Goal: Task Accomplishment & Management: Manage account settings

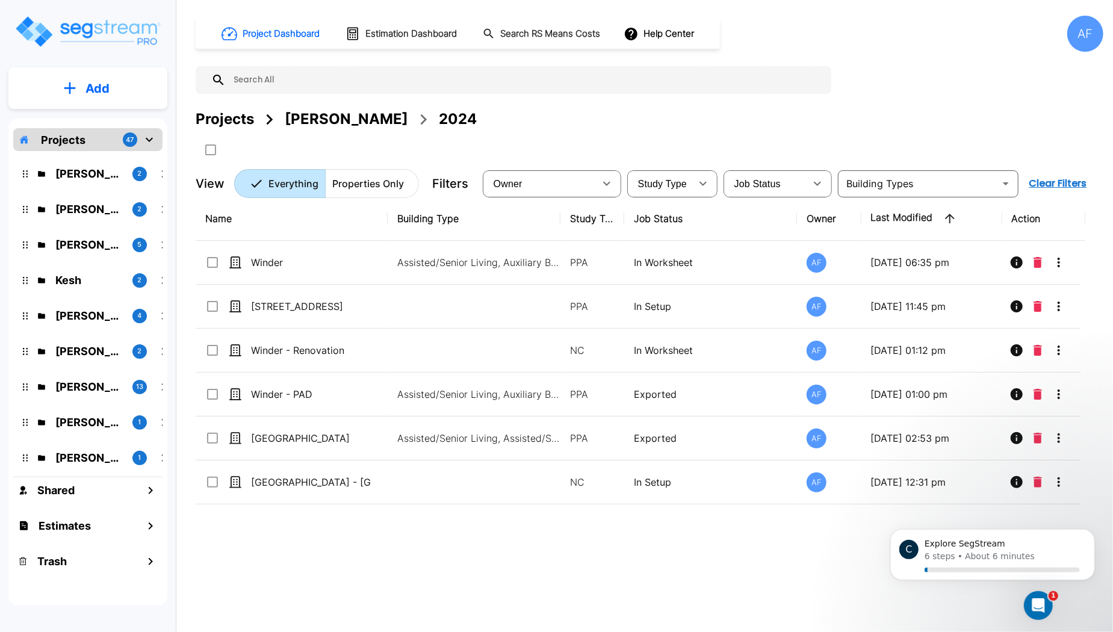
click at [329, 123] on div "[PERSON_NAME]" at bounding box center [346, 119] width 123 height 22
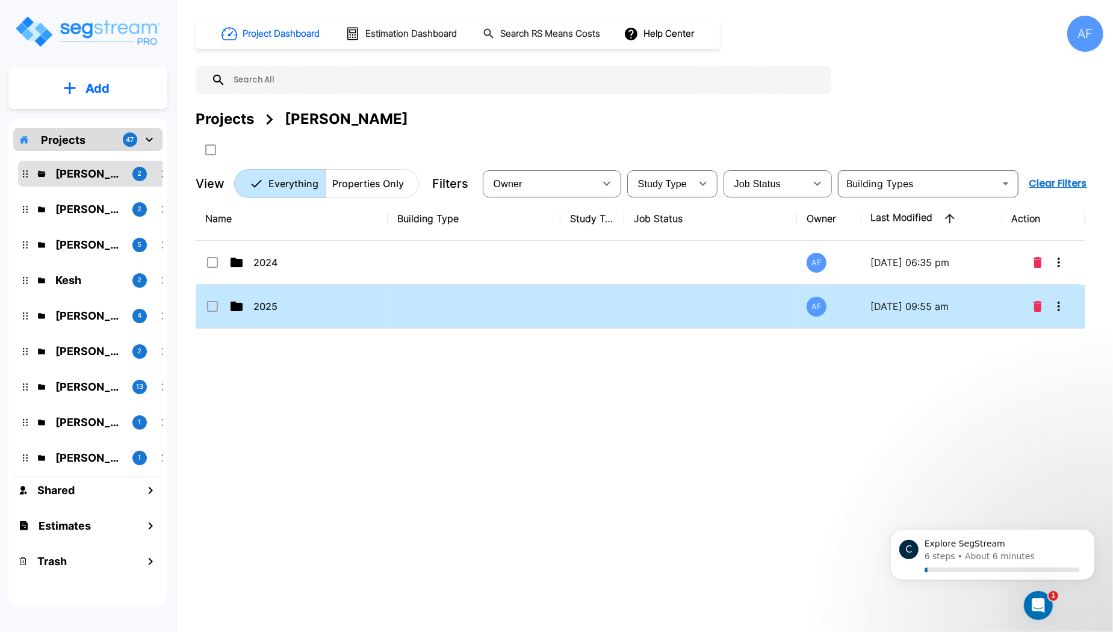
click at [307, 311] on p "2025" at bounding box center [313, 306] width 120 height 14
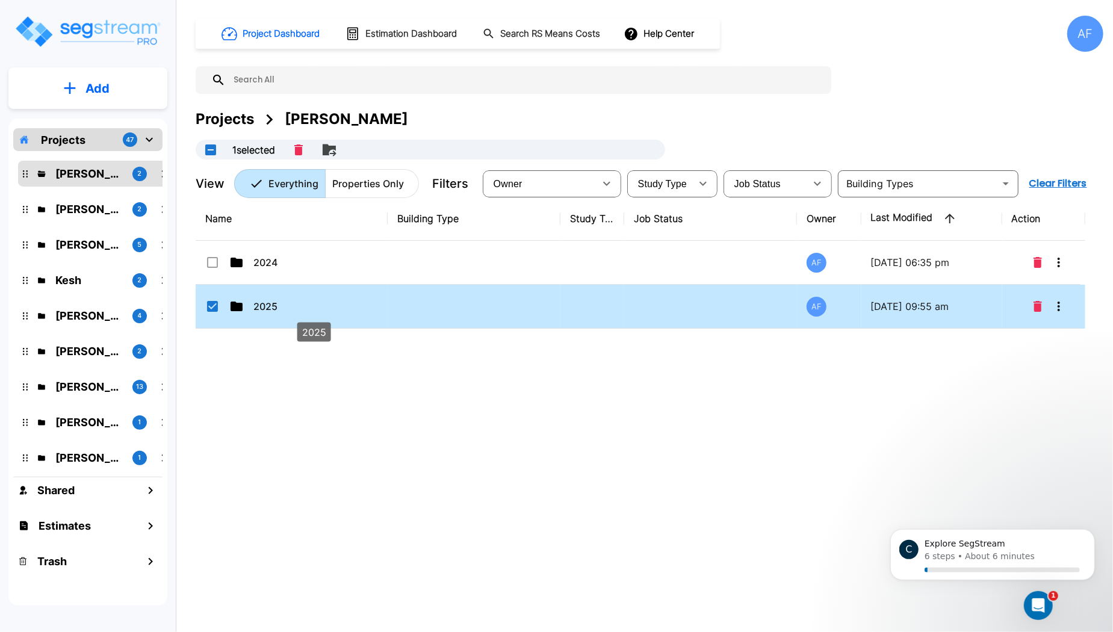
checkbox input "true"
click at [307, 311] on p "2025" at bounding box center [313, 306] width 120 height 14
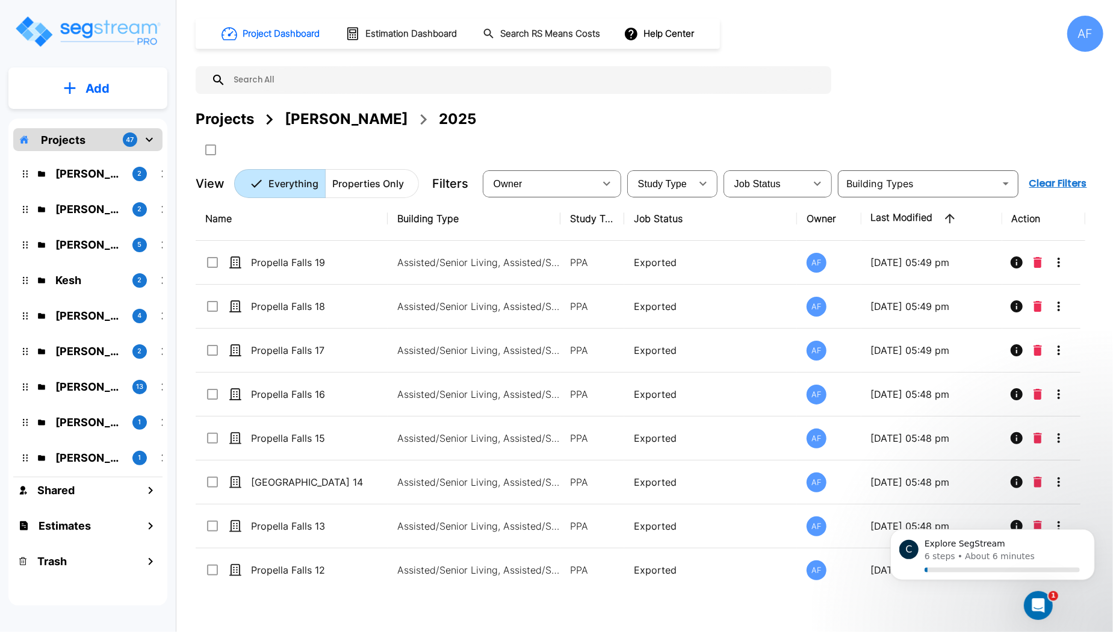
click at [321, 123] on div "[PERSON_NAME]" at bounding box center [346, 119] width 123 height 22
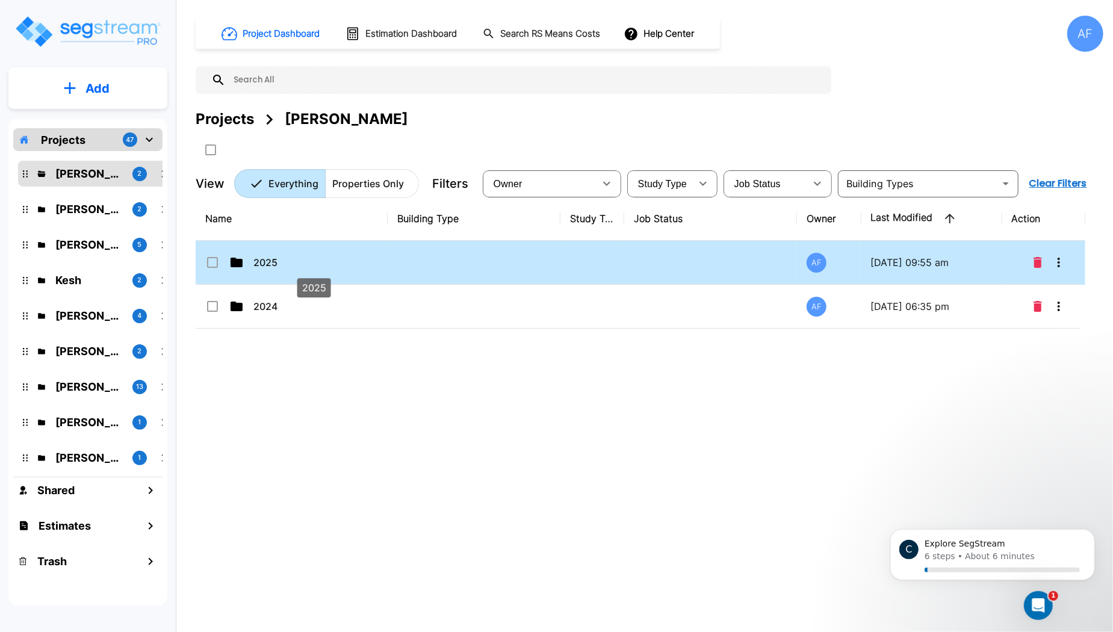
click at [356, 266] on p "2025" at bounding box center [313, 262] width 120 height 14
checkbox input "true"
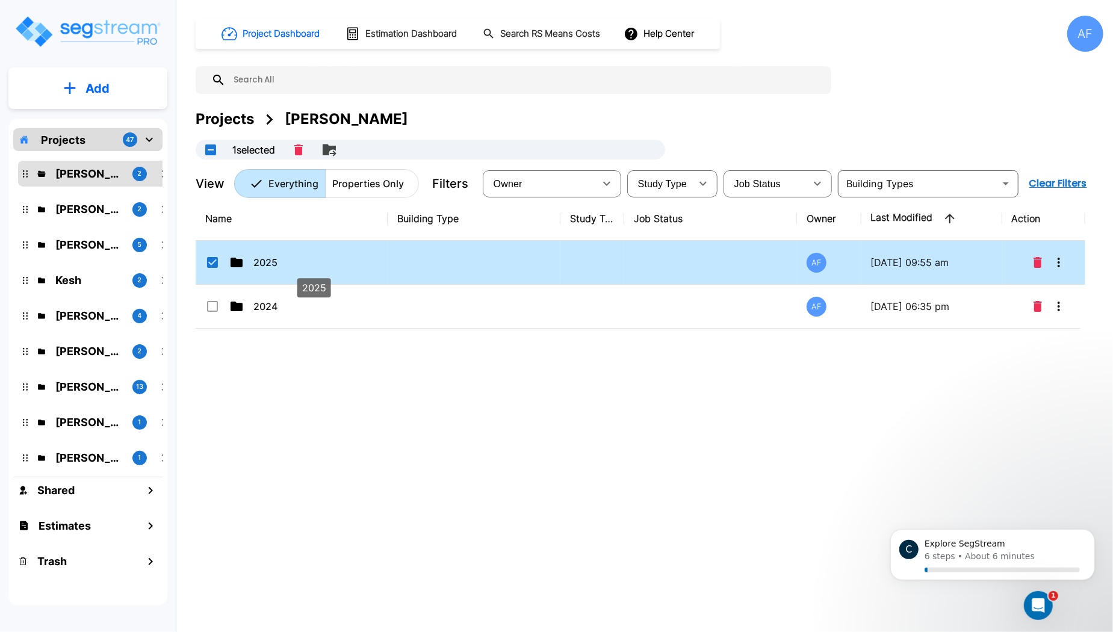
click at [356, 265] on p "2025" at bounding box center [313, 262] width 120 height 14
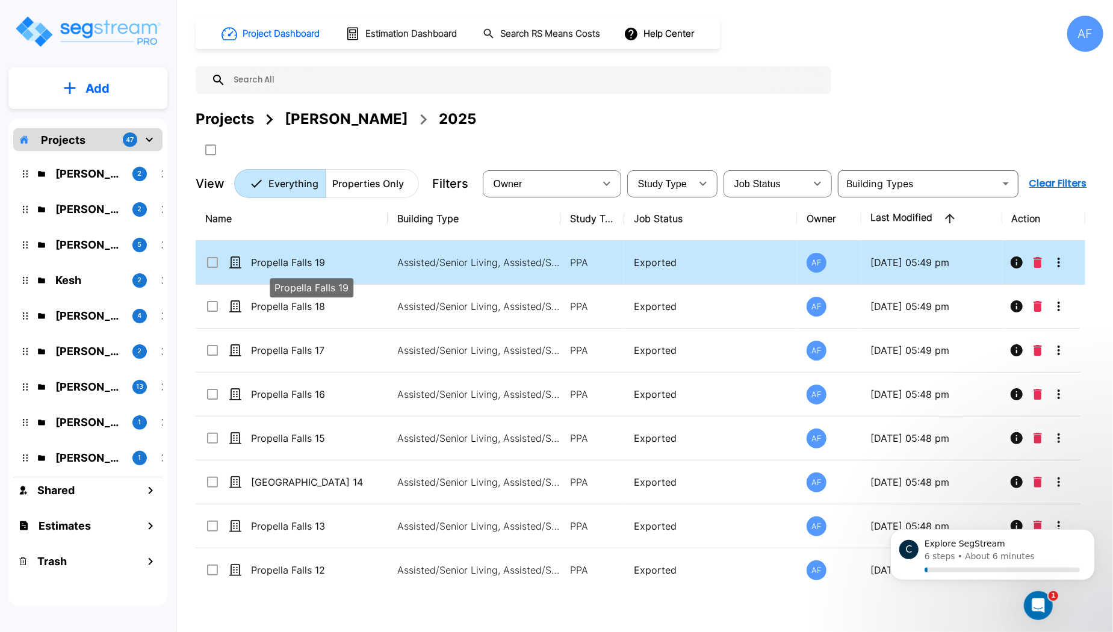
click at [326, 260] on p "Propella Falls 19" at bounding box center [311, 262] width 120 height 14
checkbox input "true"
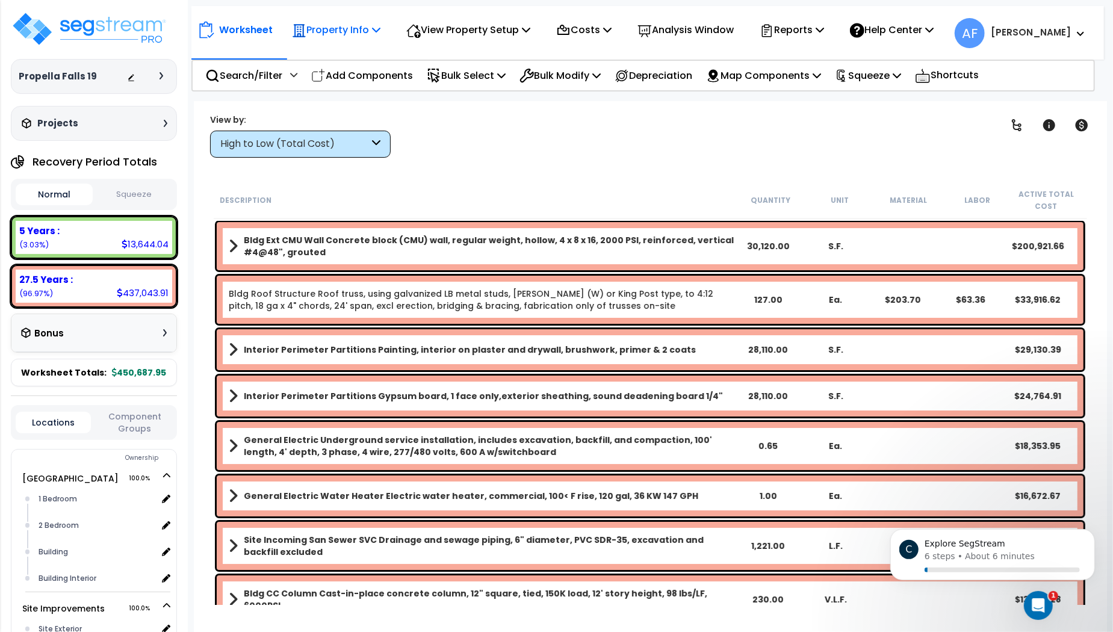
click at [365, 30] on p "Property Info" at bounding box center [336, 30] width 88 height 16
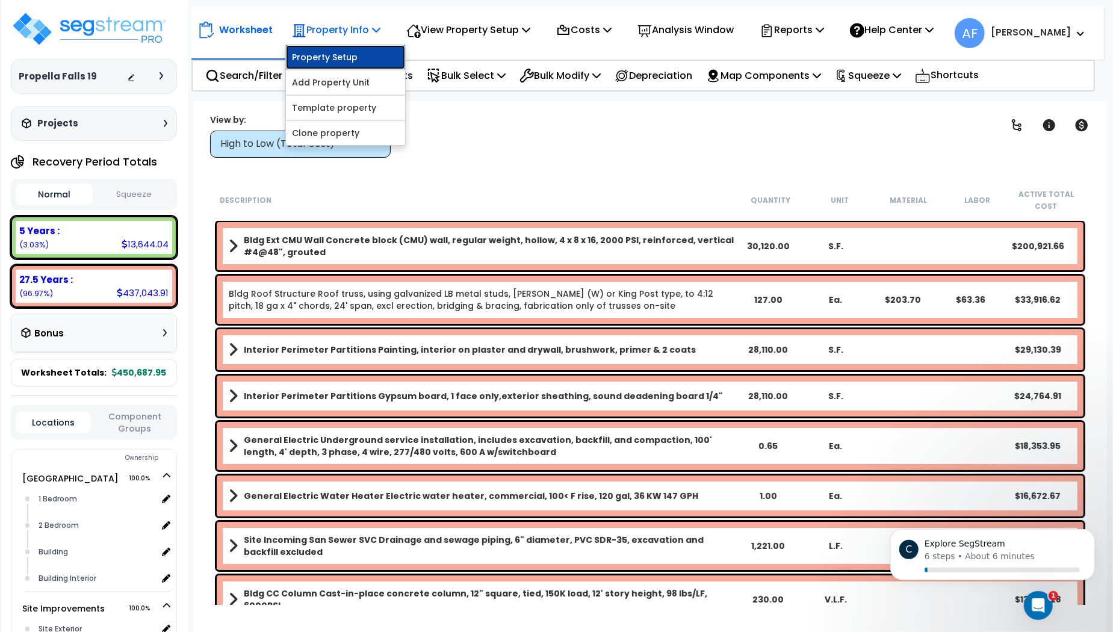
click at [347, 58] on link "Property Setup" at bounding box center [345, 57] width 119 height 24
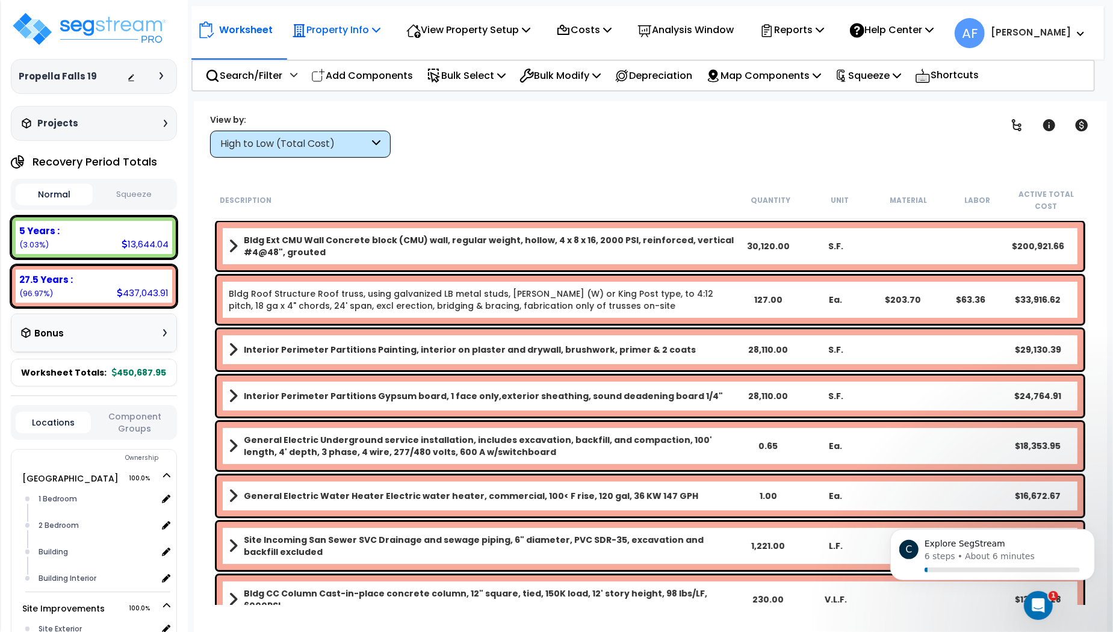
click at [376, 31] on icon at bounding box center [376, 30] width 8 height 10
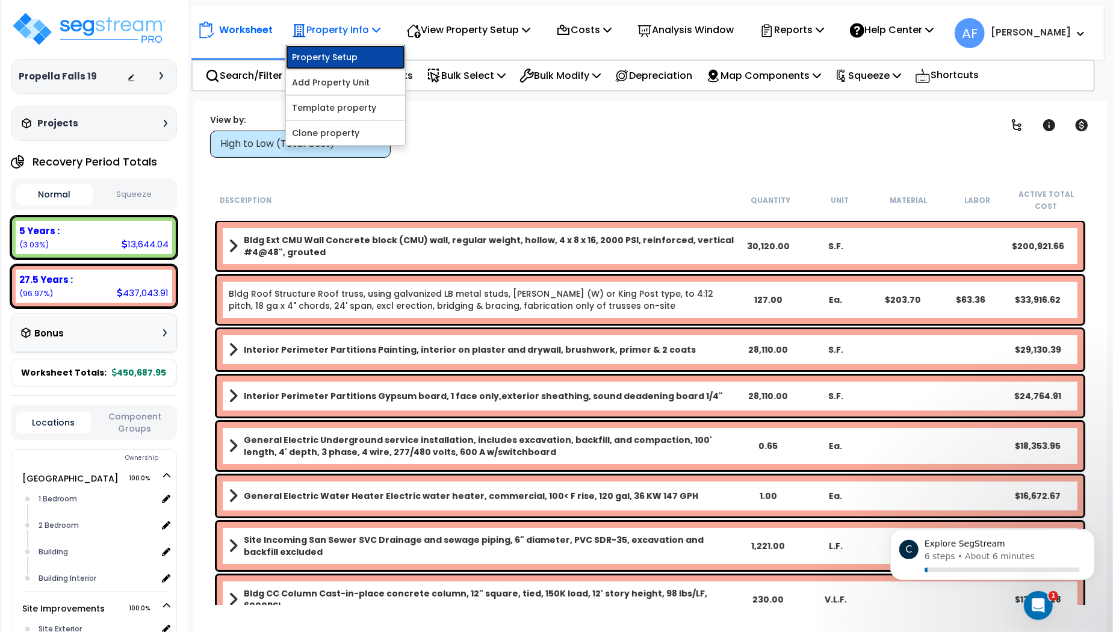
click at [327, 57] on link "Property Setup" at bounding box center [345, 57] width 119 height 24
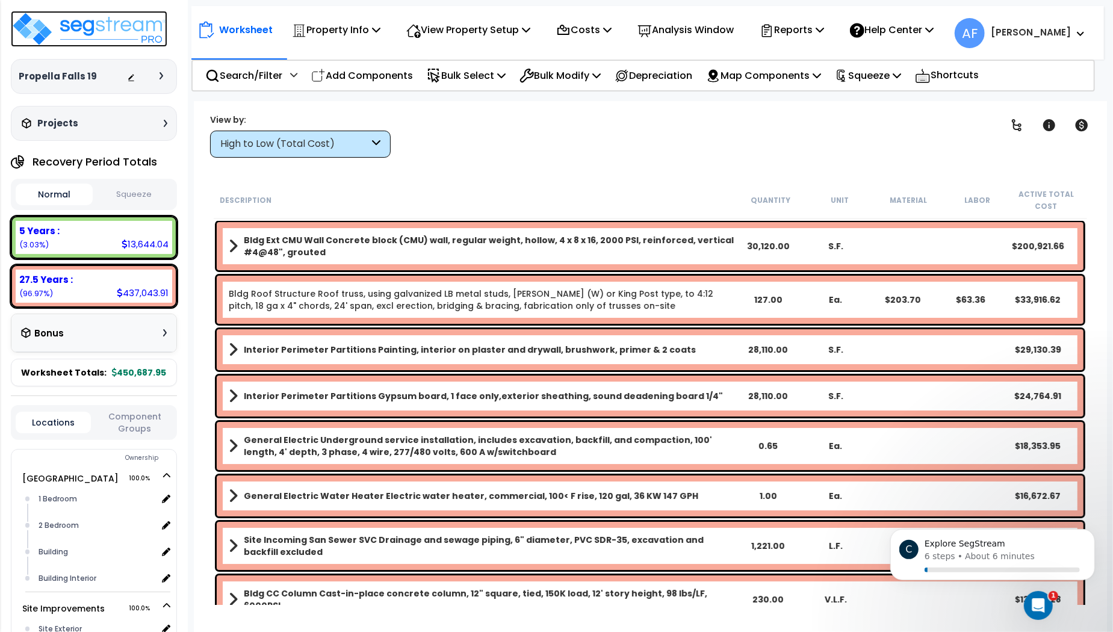
click at [85, 23] on img at bounding box center [89, 29] width 156 height 36
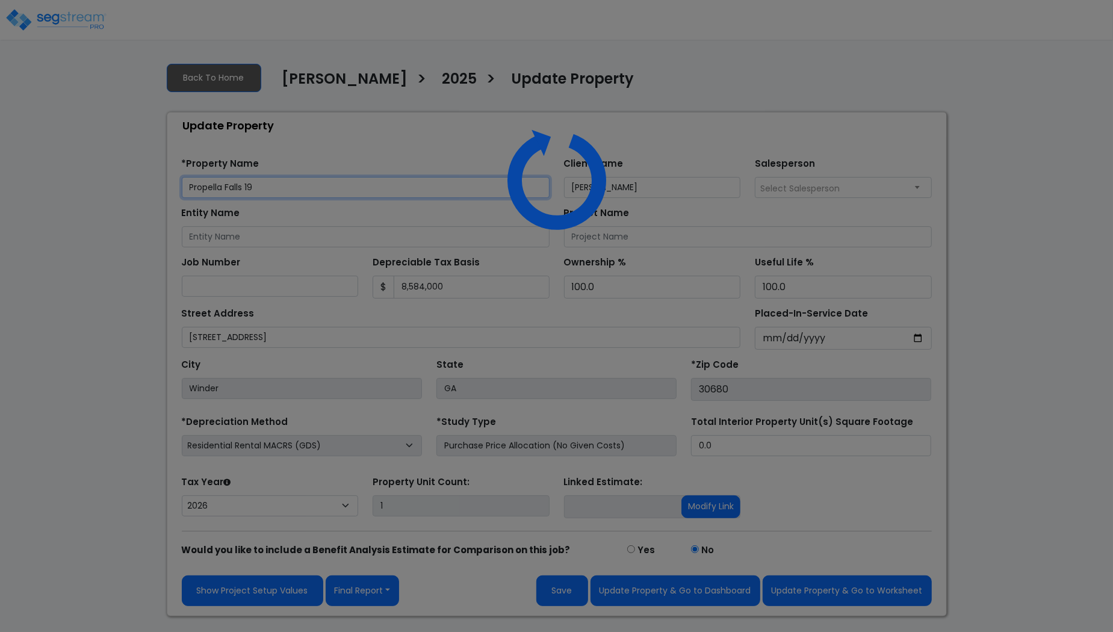
select select "2024"
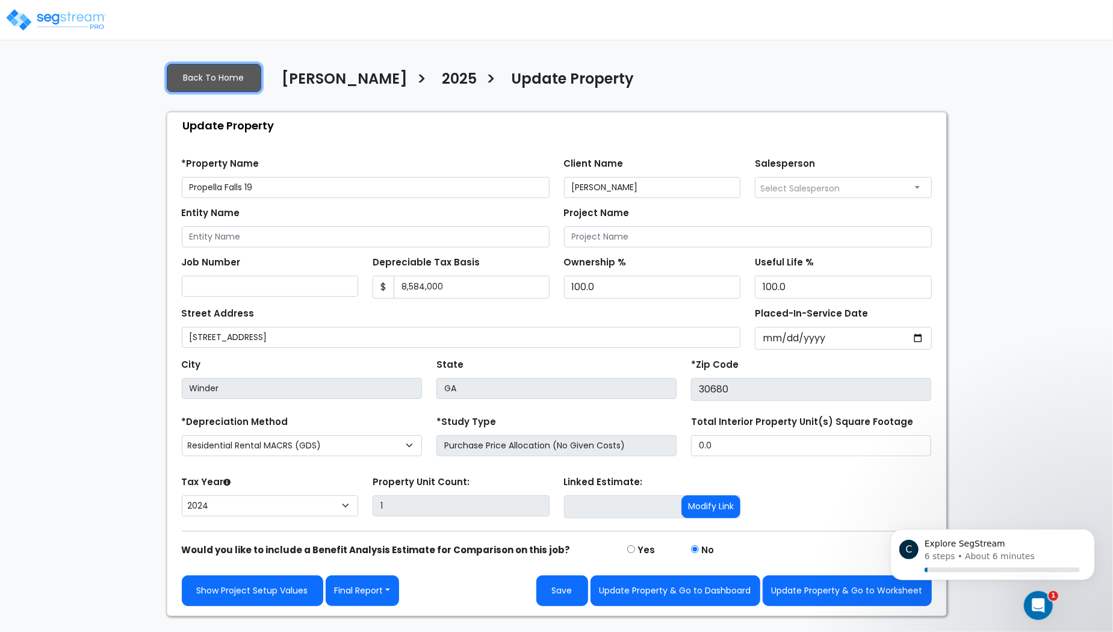
click at [208, 76] on link "Back To Home" at bounding box center [214, 78] width 94 height 28
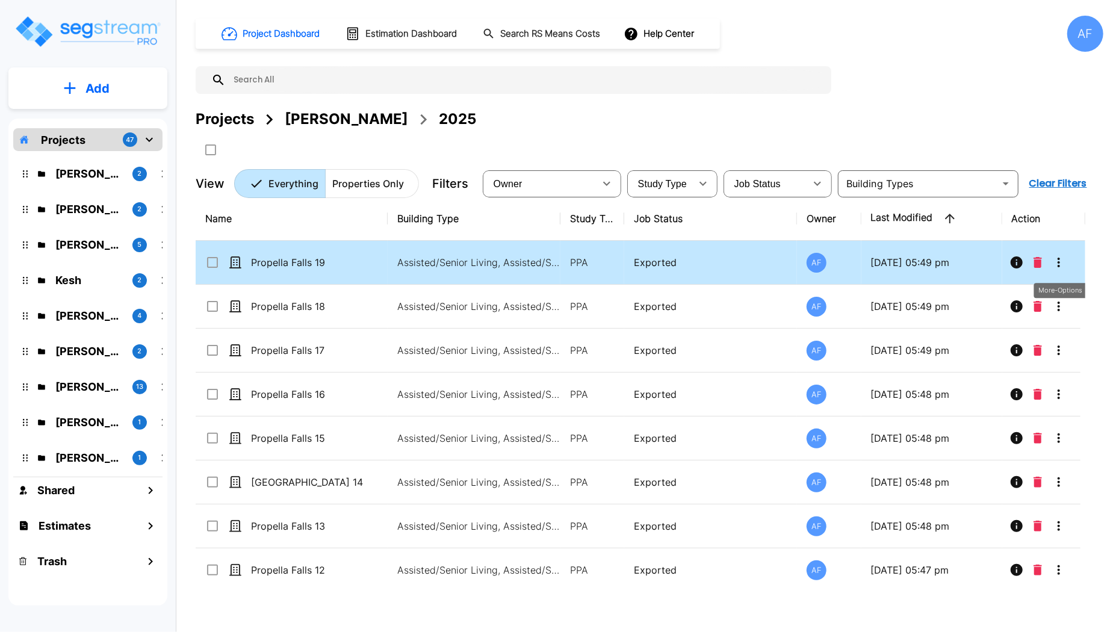
click at [1054, 263] on icon "More-Options" at bounding box center [1058, 262] width 14 height 14
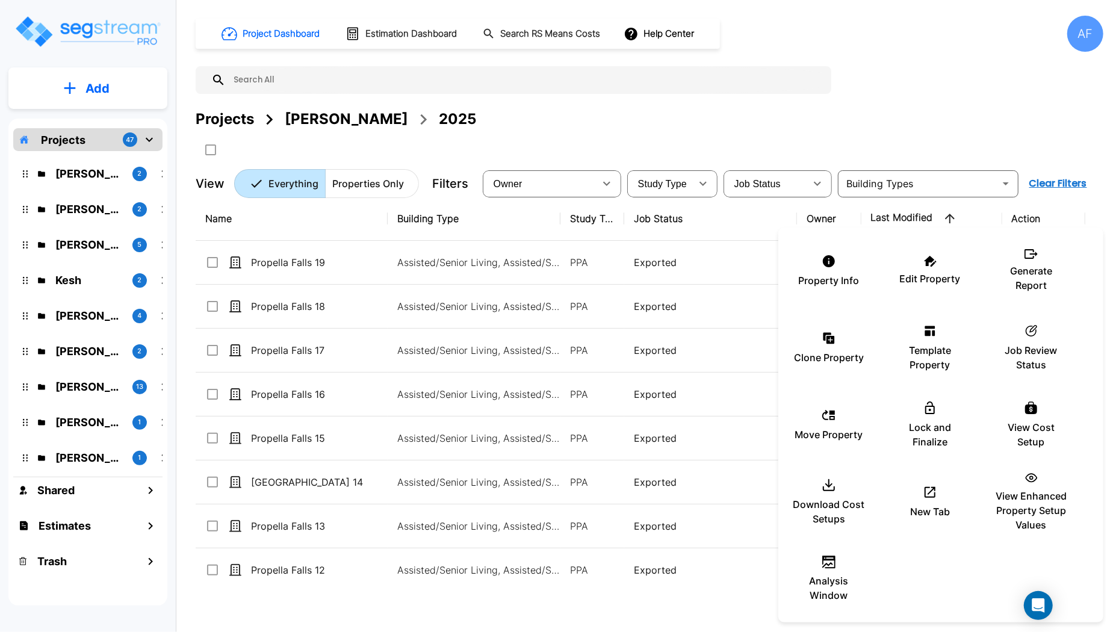
click at [289, 262] on div at bounding box center [556, 316] width 1113 height 632
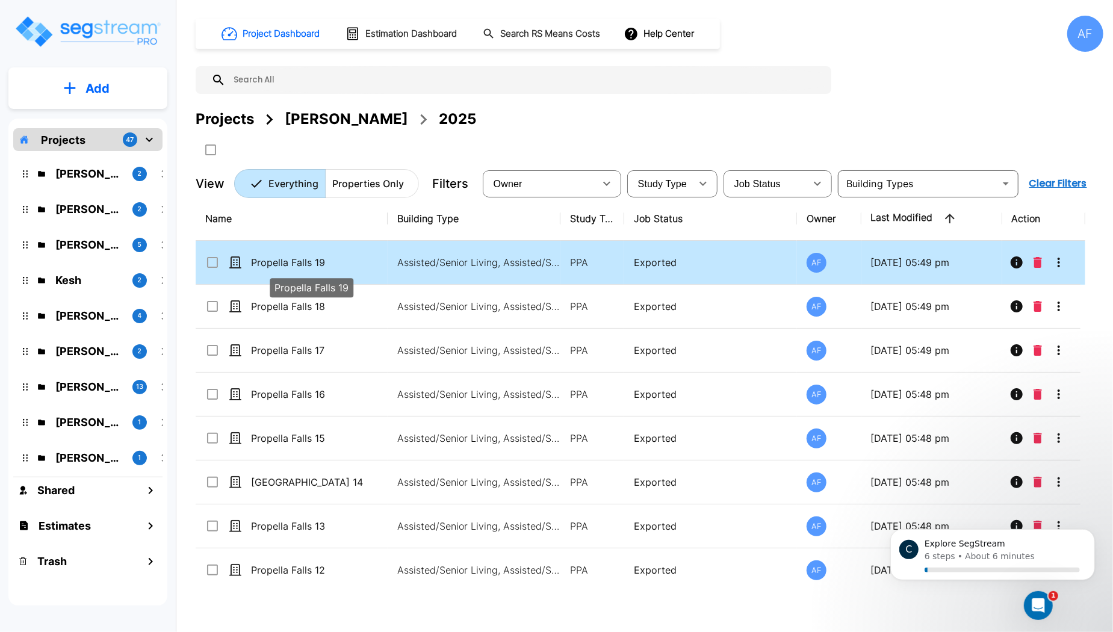
click at [288, 262] on p "Propella Falls 19" at bounding box center [311, 262] width 120 height 14
checkbox input "true"
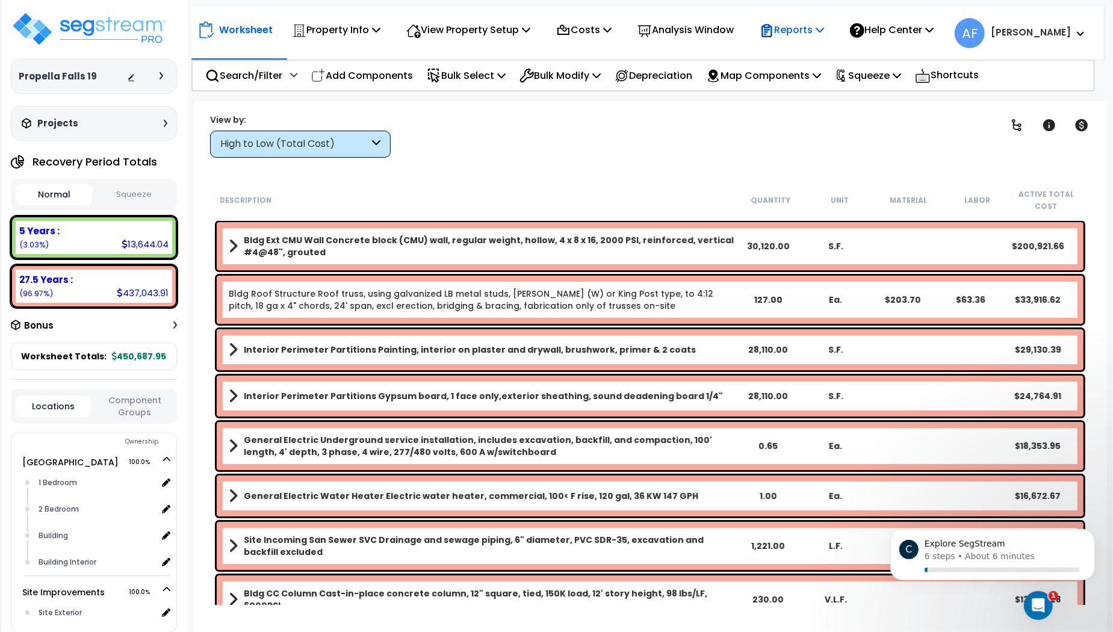
click at [824, 34] on p "Reports" at bounding box center [791, 30] width 64 height 16
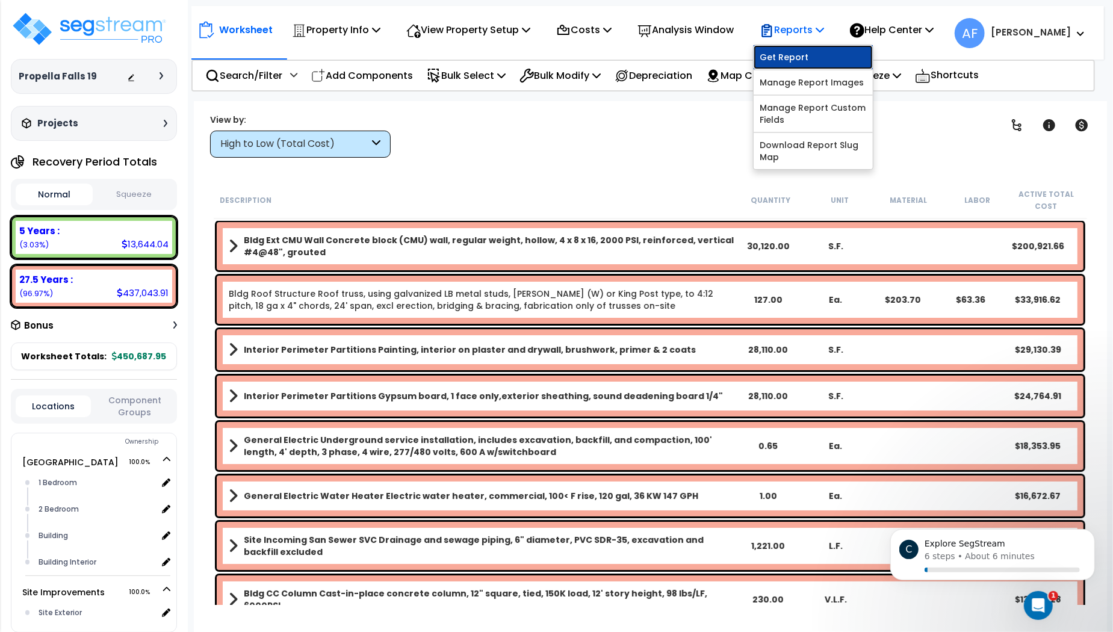
click at [808, 52] on link "Get Report" at bounding box center [812, 57] width 119 height 24
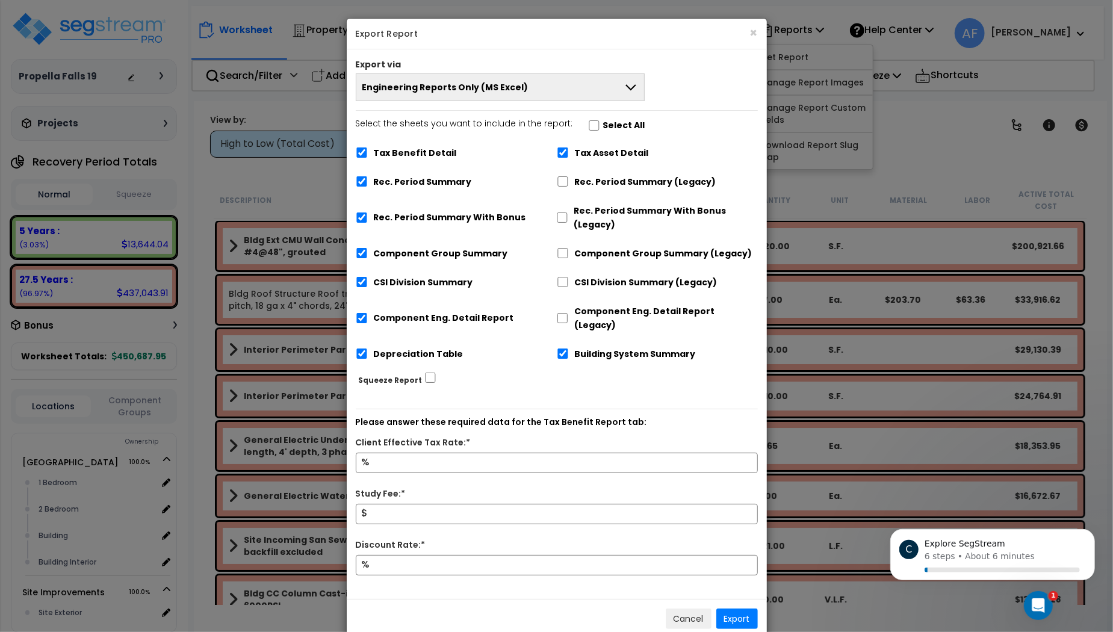
click at [463, 90] on span "Engineering Reports Only (MS Excel)" at bounding box center [445, 87] width 166 height 12
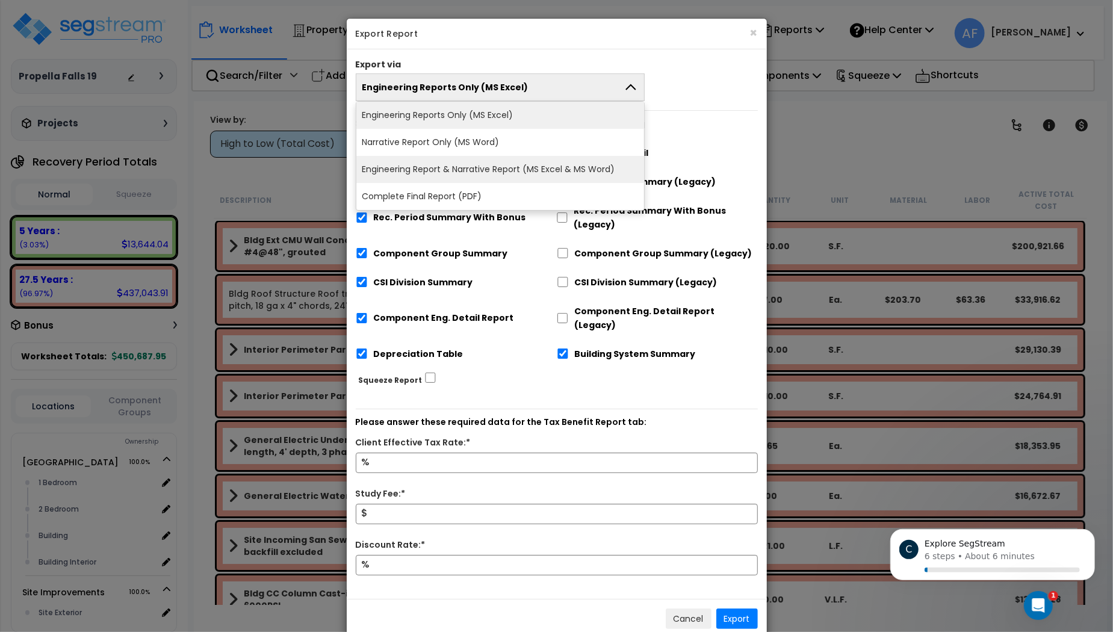
click at [475, 171] on li "Engineering Report & Narrative Report (MS Excel & MS Word)" at bounding box center [500, 169] width 288 height 27
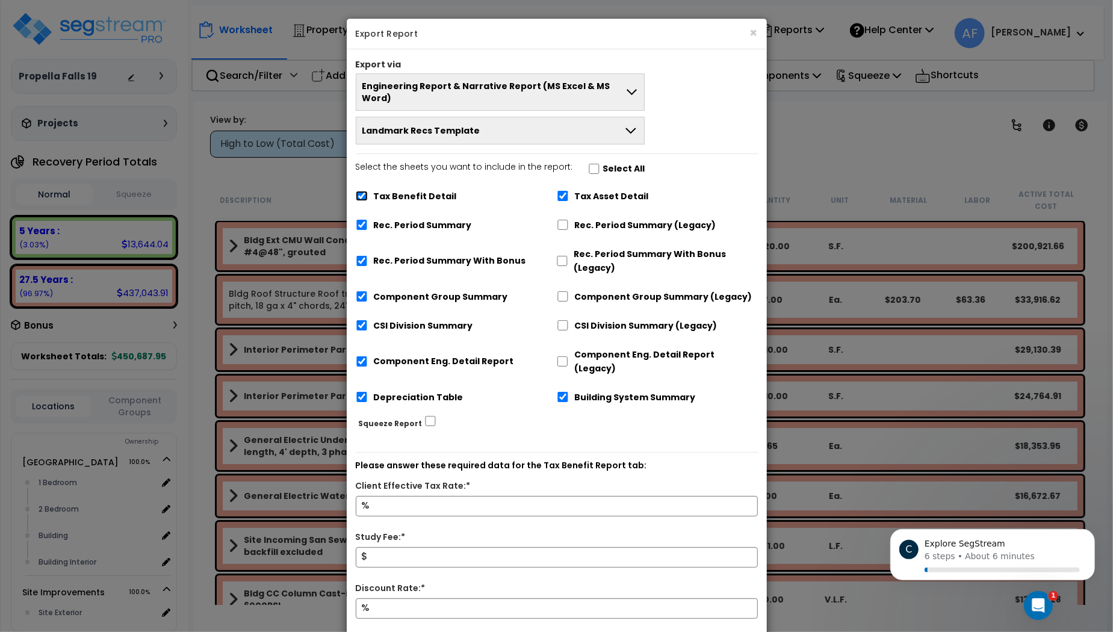
click at [360, 191] on input "Tax Benefit Detail" at bounding box center [362, 196] width 12 height 10
checkbox input "false"
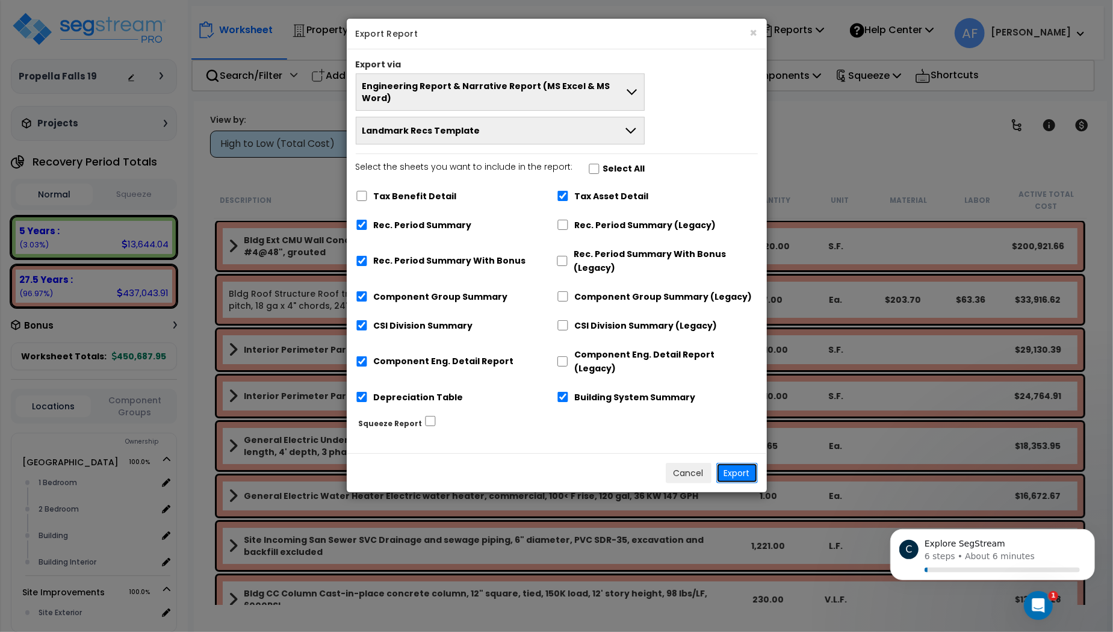
click at [735, 463] on button "Export" at bounding box center [737, 473] width 42 height 20
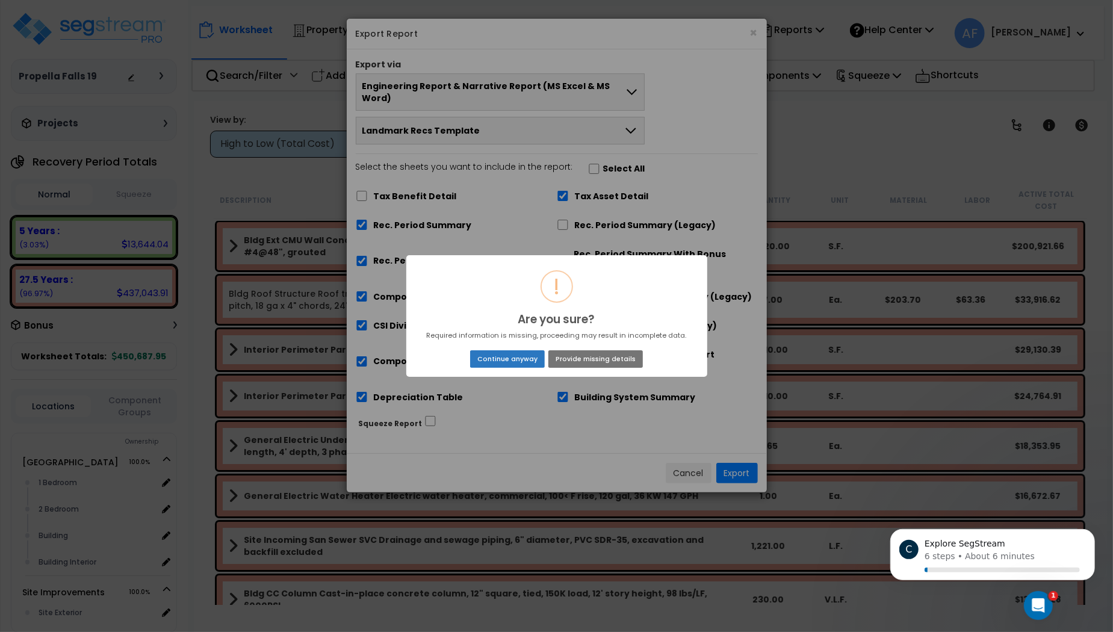
click at [515, 356] on button "Continue anyway" at bounding box center [507, 358] width 74 height 17
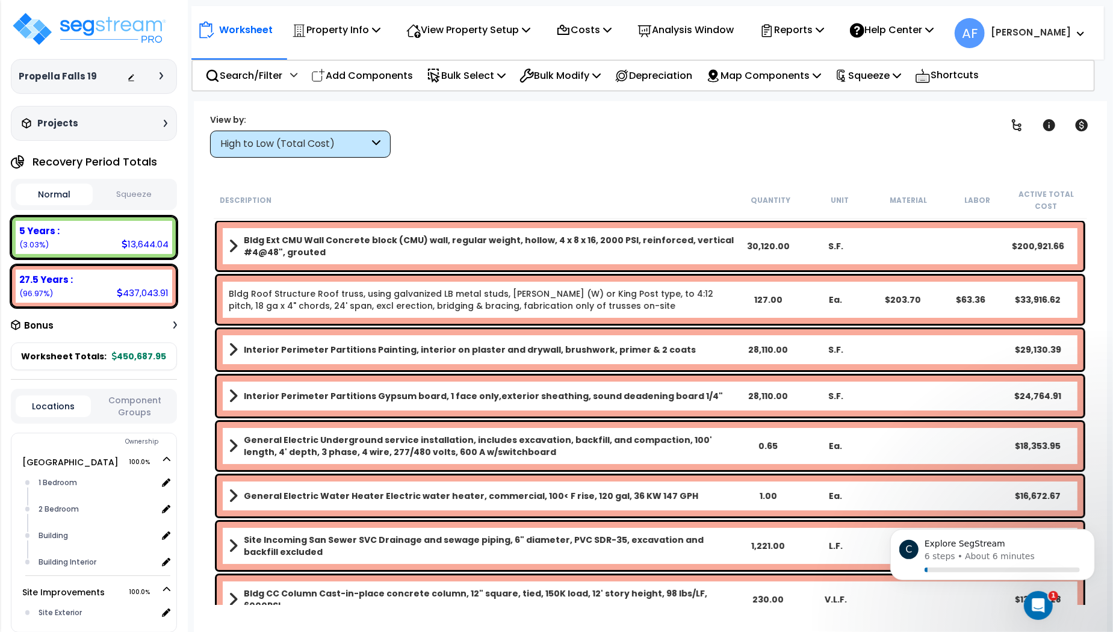
click at [681, 120] on div "Clear Filters" at bounding box center [692, 135] width 573 height 45
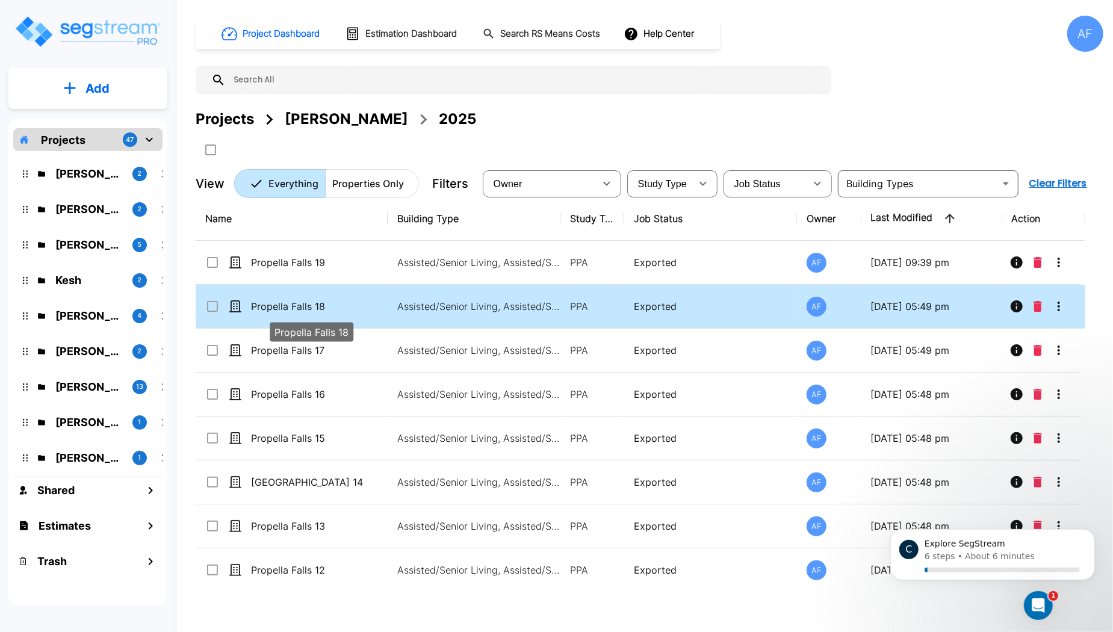
click at [301, 309] on p "Propella Falls 18" at bounding box center [311, 306] width 120 height 14
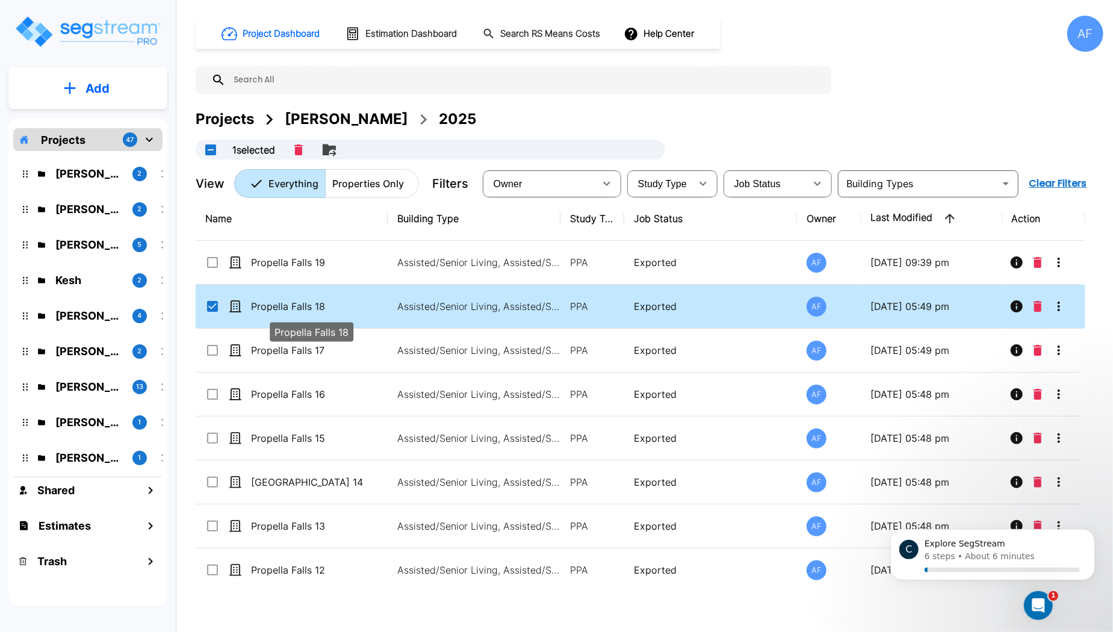
checkbox input "true"
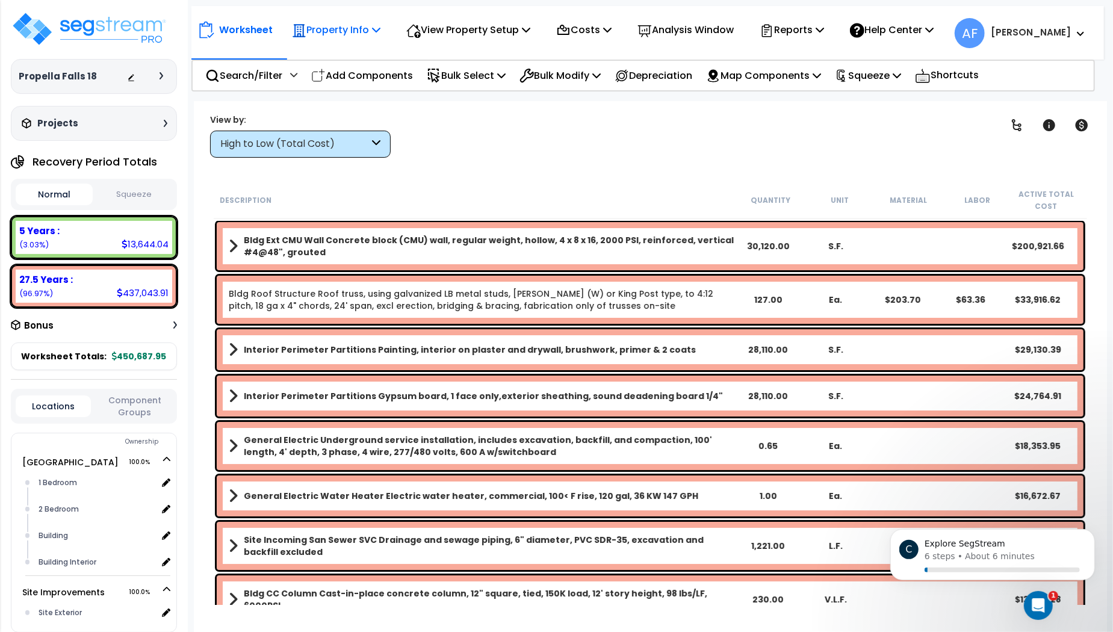
click at [379, 25] on icon at bounding box center [376, 30] width 8 height 10
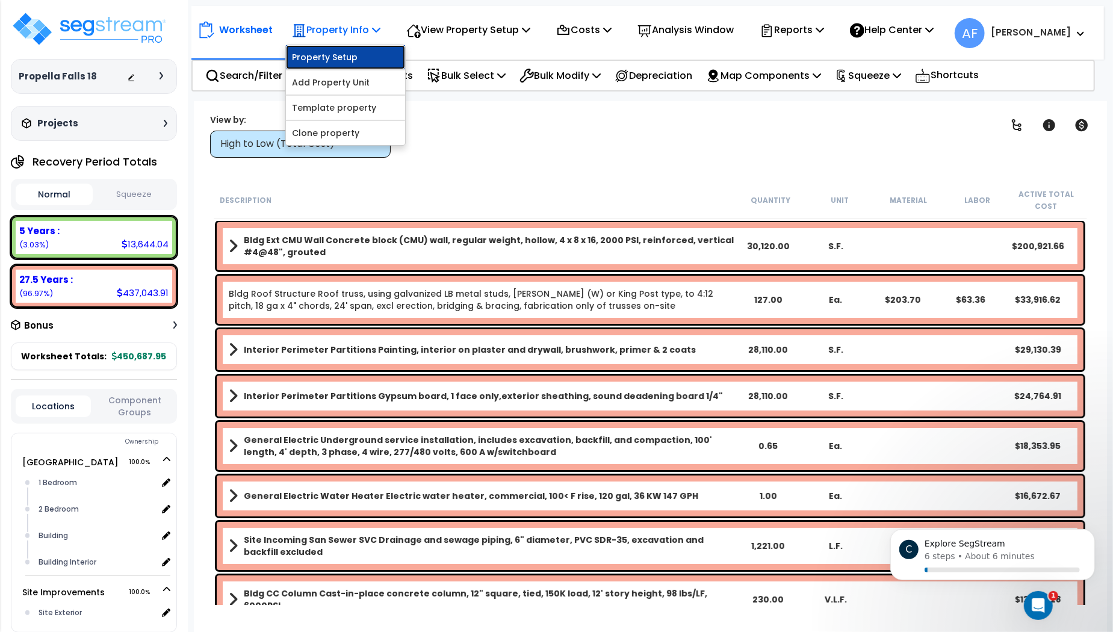
click at [359, 55] on link "Property Setup" at bounding box center [345, 57] width 119 height 24
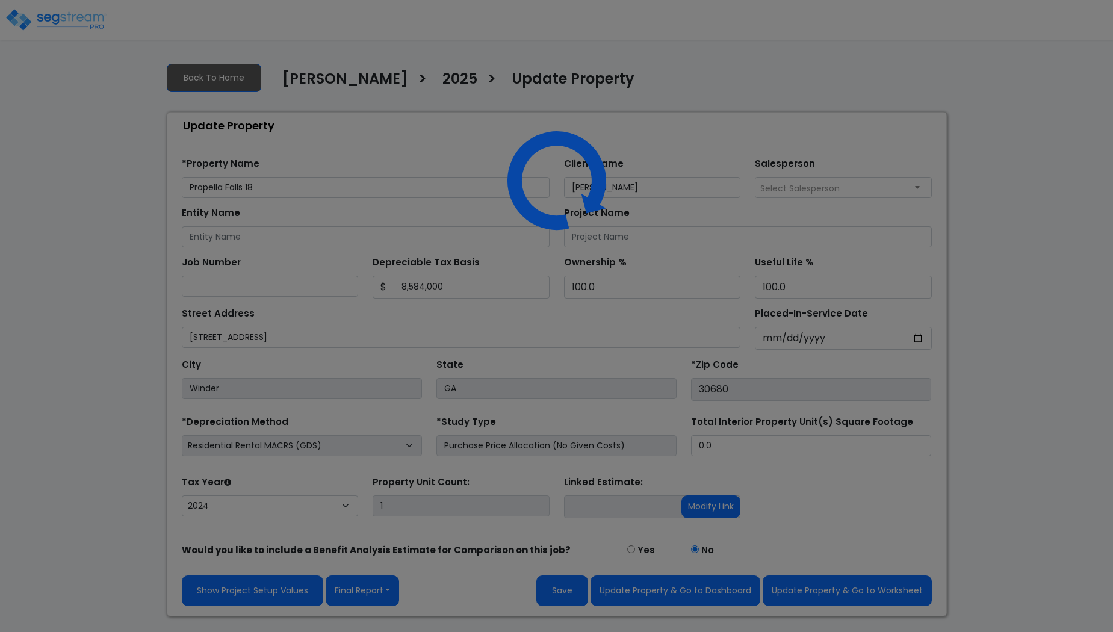
select select "2024"
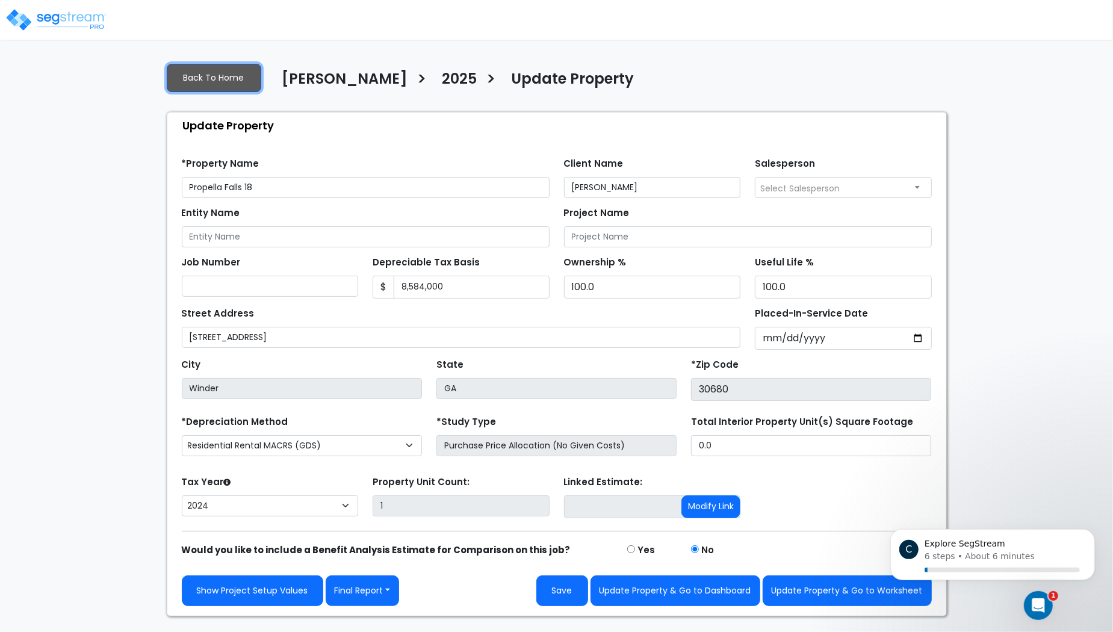
click at [202, 79] on link "Back To Home" at bounding box center [214, 78] width 94 height 28
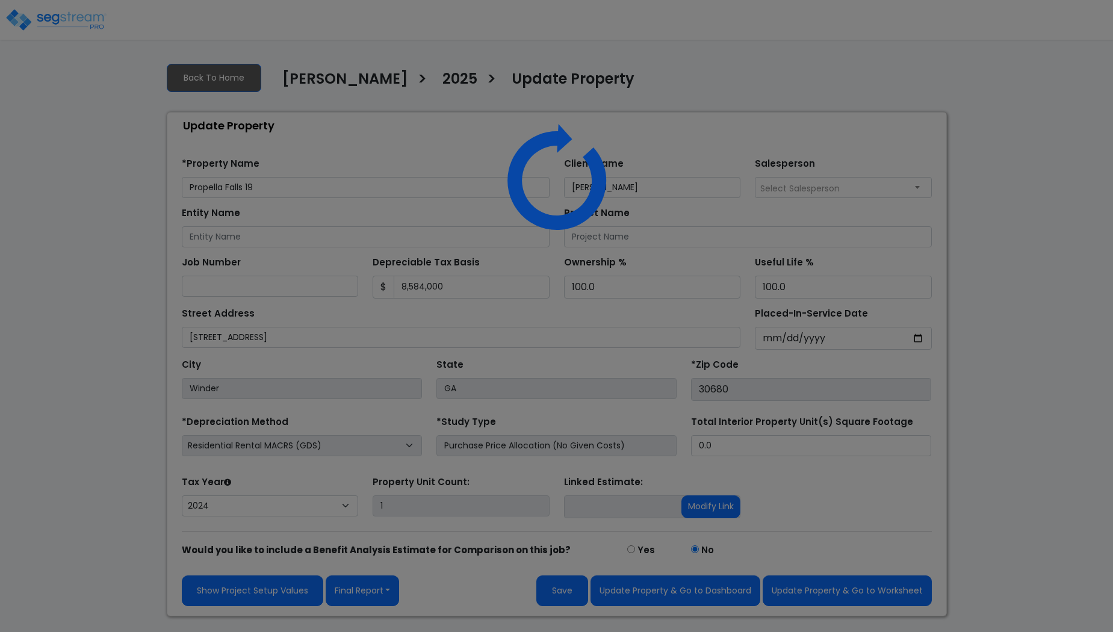
select select "2024"
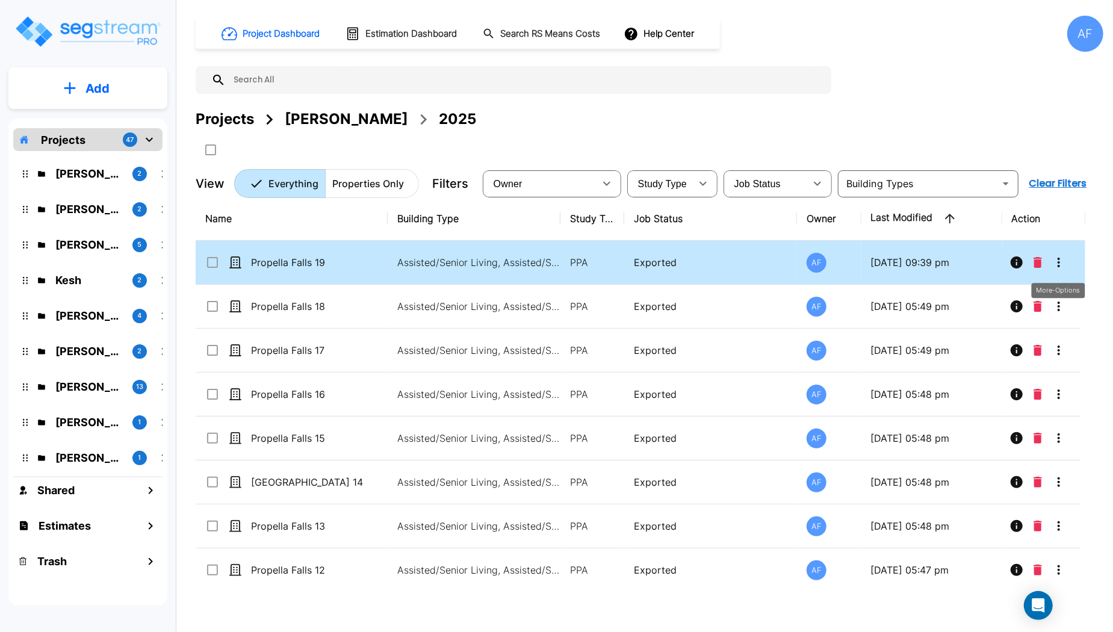
click at [1059, 267] on icon "More-Options" at bounding box center [1058, 263] width 2 height 10
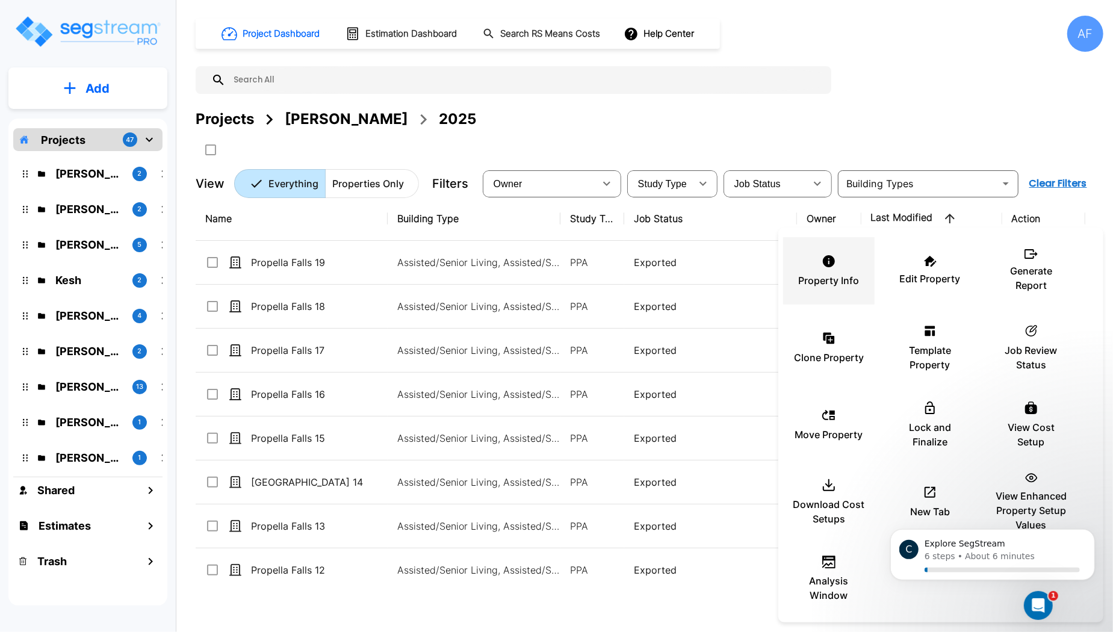
click at [843, 279] on p "Property Info" at bounding box center [829, 280] width 61 height 14
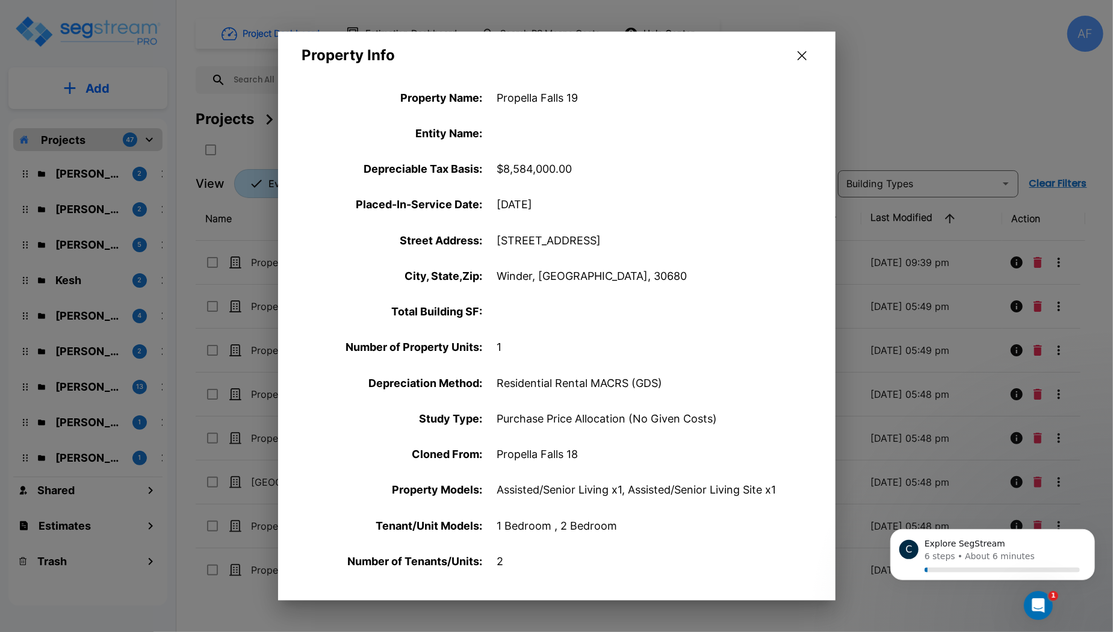
click at [804, 55] on icon "button" at bounding box center [801, 56] width 9 height 10
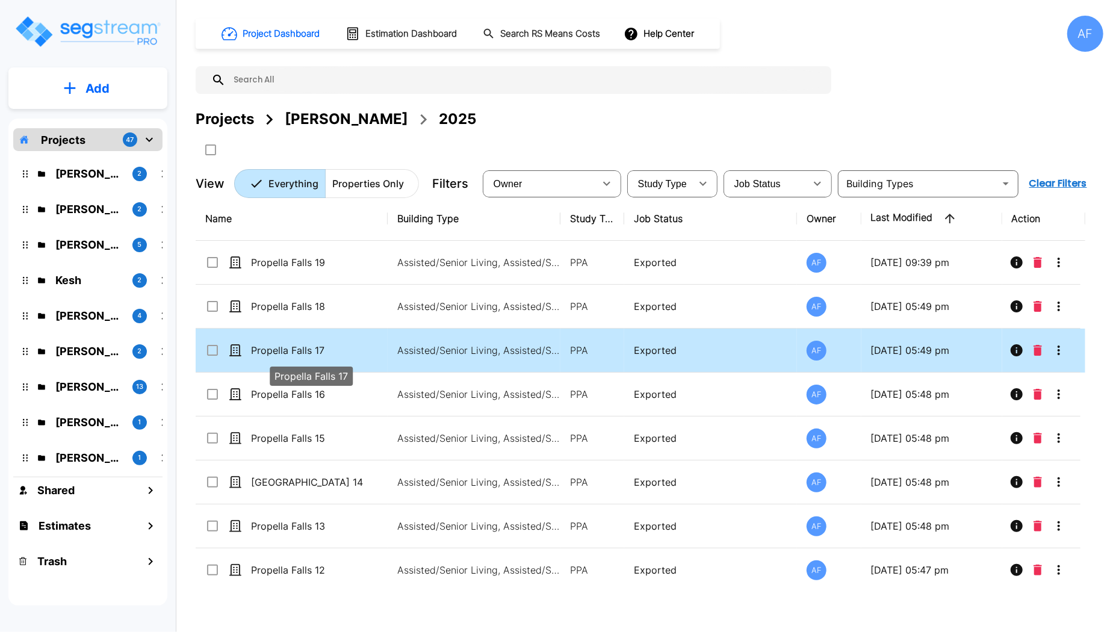
click at [360, 352] on p "Propella Falls 17" at bounding box center [311, 350] width 120 height 14
checkbox input "true"
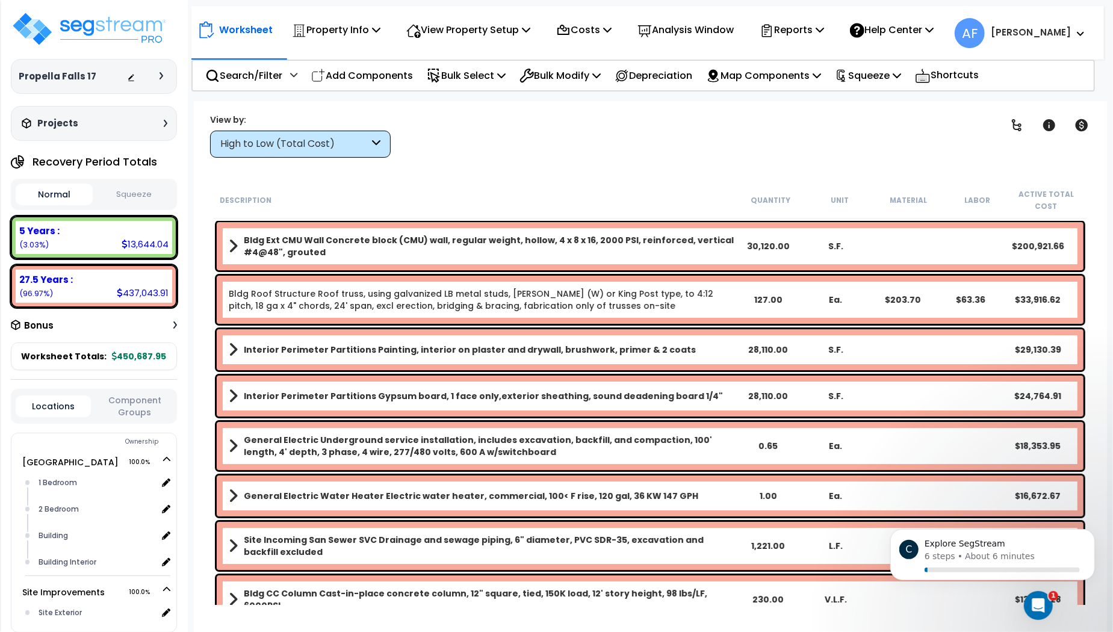
click at [588, 147] on div "Clear Filters" at bounding box center [692, 135] width 573 height 45
click at [565, 137] on div "Clear Filters" at bounding box center [692, 135] width 573 height 45
click at [476, 163] on div "Worksheet Property Info Property Setup Add Property Unit Template property Clon…" at bounding box center [650, 417] width 912 height 632
click at [380, 32] on p "View Property Setup" at bounding box center [336, 30] width 88 height 16
click at [356, 36] on p "Property Info" at bounding box center [336, 30] width 88 height 16
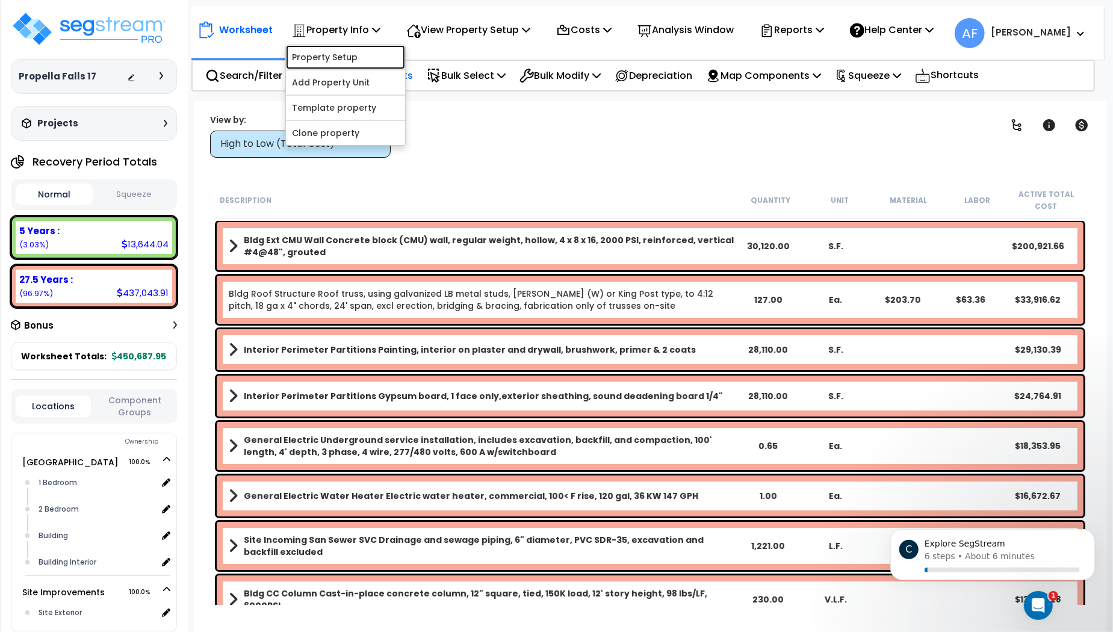
click at [336, 61] on link "Property Setup" at bounding box center [345, 57] width 119 height 24
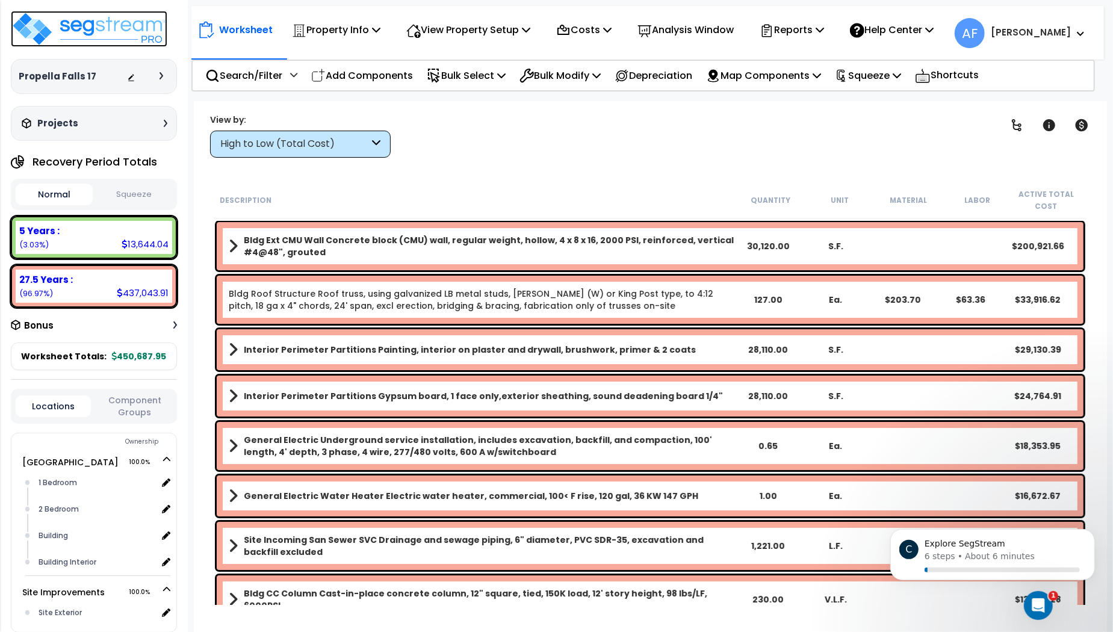
click at [104, 22] on img at bounding box center [89, 29] width 156 height 36
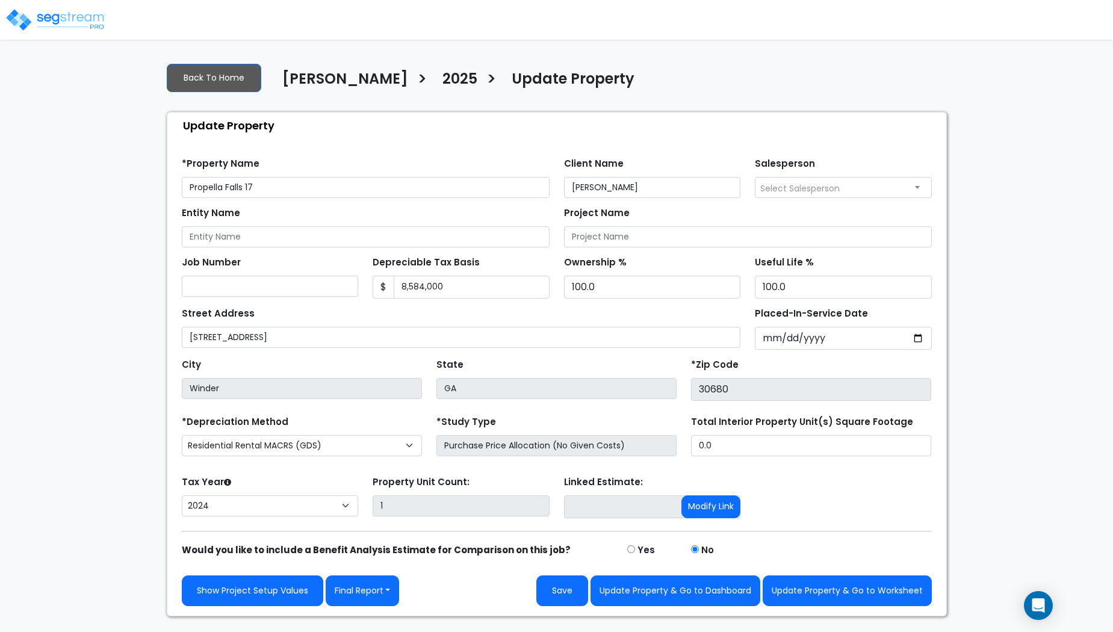
select select "2024"
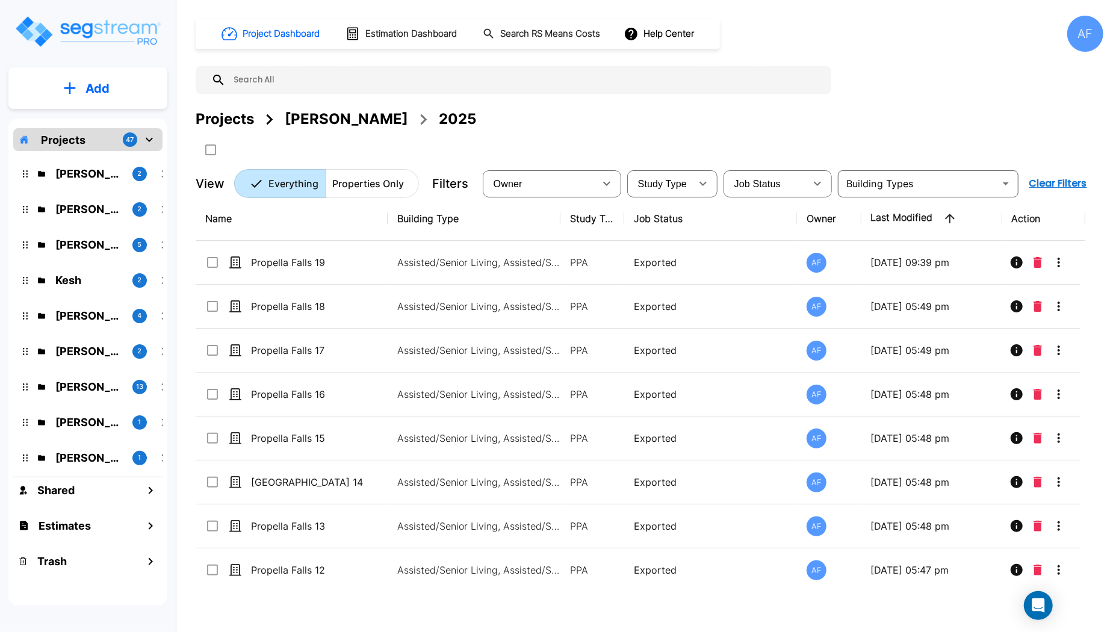
click at [327, 126] on div "[PERSON_NAME]" at bounding box center [346, 119] width 123 height 22
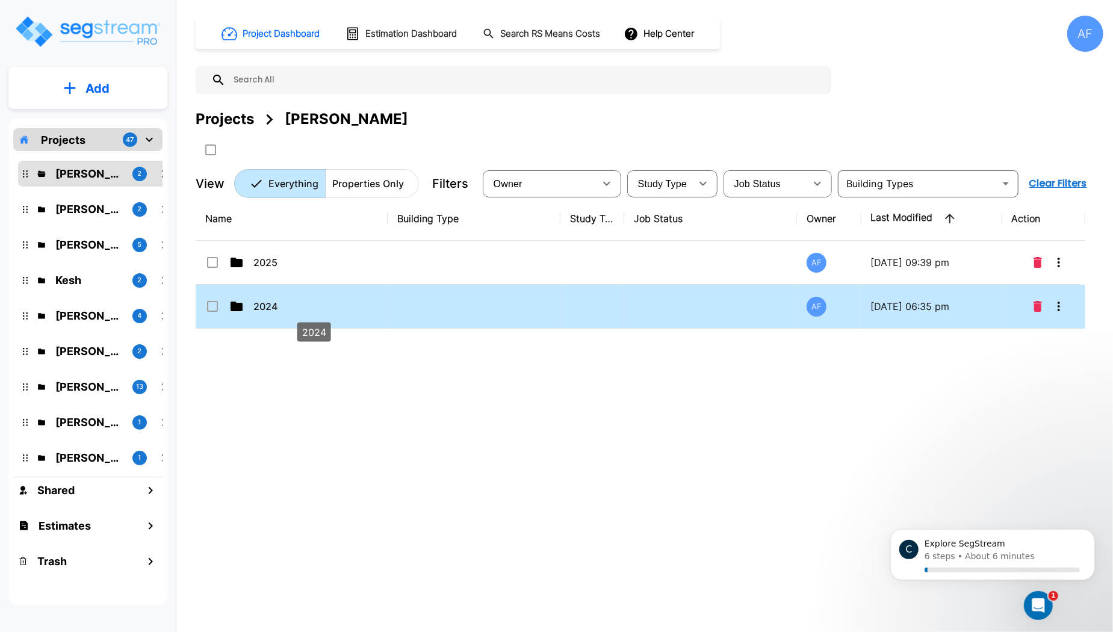
click at [282, 303] on p "2024" at bounding box center [313, 306] width 120 height 14
checkbox input "true"
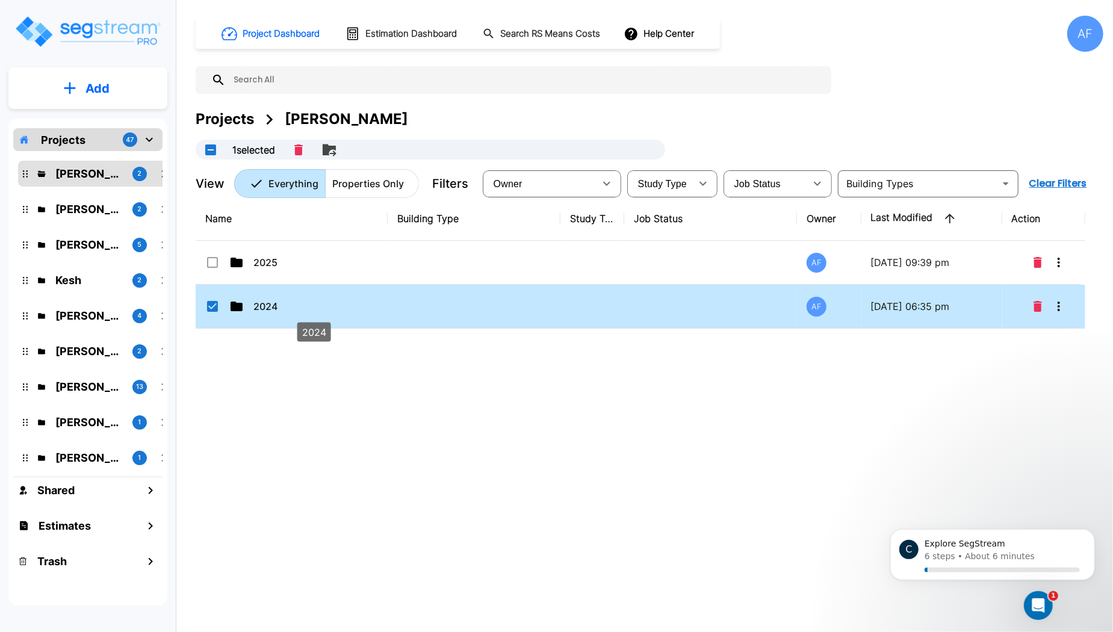
click at [282, 303] on p "2024" at bounding box center [313, 306] width 120 height 14
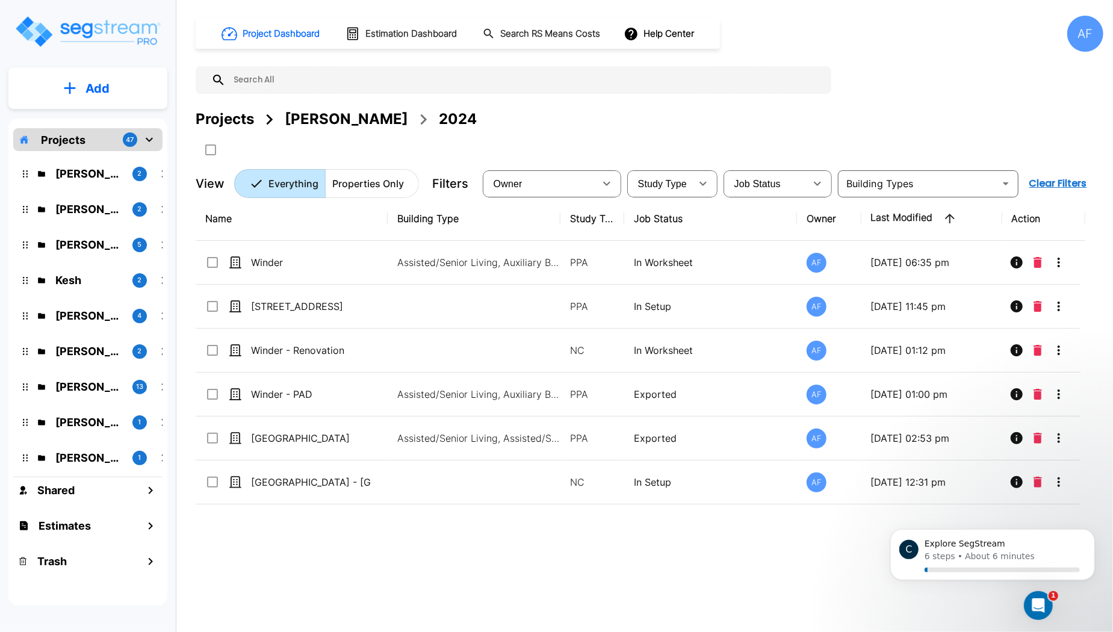
click at [344, 535] on div "Name Building Type Study Type Job Status Owner Last Modified Action Winder Assi…" at bounding box center [640, 393] width 889 height 392
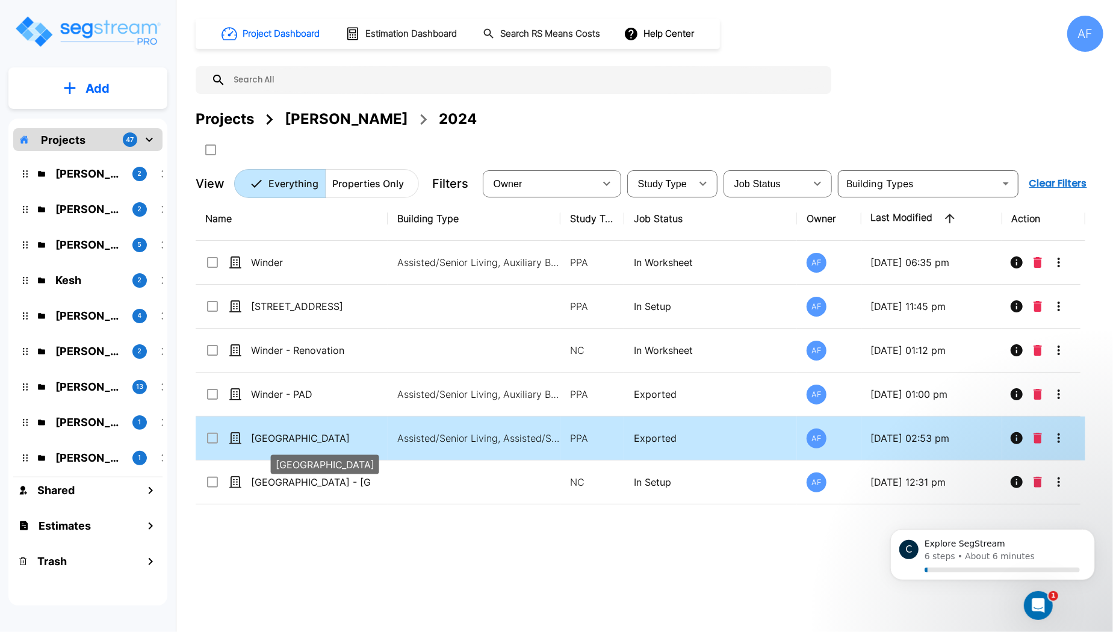
click at [304, 435] on p "[GEOGRAPHIC_DATA]" at bounding box center [311, 438] width 120 height 14
checkbox input "true"
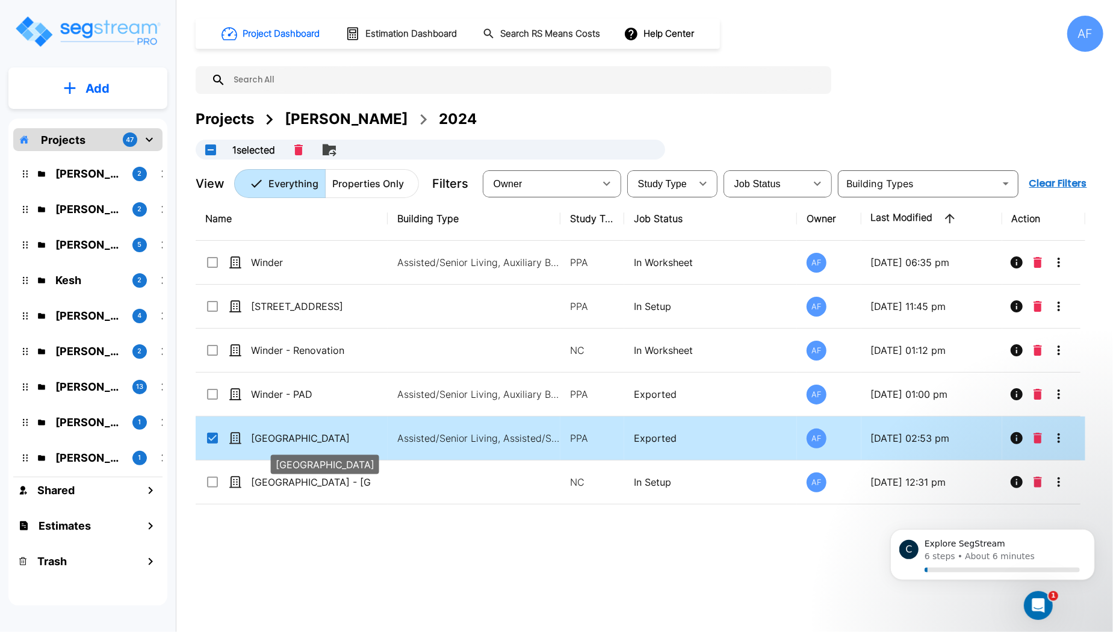
click at [304, 435] on p "[GEOGRAPHIC_DATA]" at bounding box center [311, 438] width 120 height 14
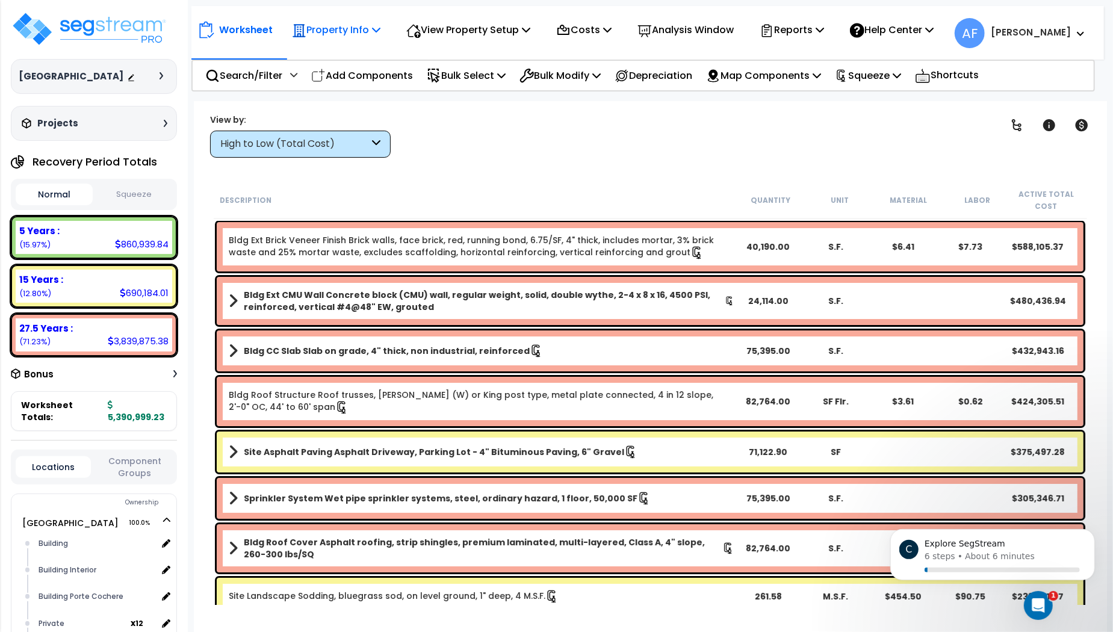
click at [385, 26] on div "Property Info Property Setup Add Property Unit Template property Clone property" at bounding box center [336, 30] width 102 height 28
click at [376, 29] on icon at bounding box center [376, 30] width 8 height 10
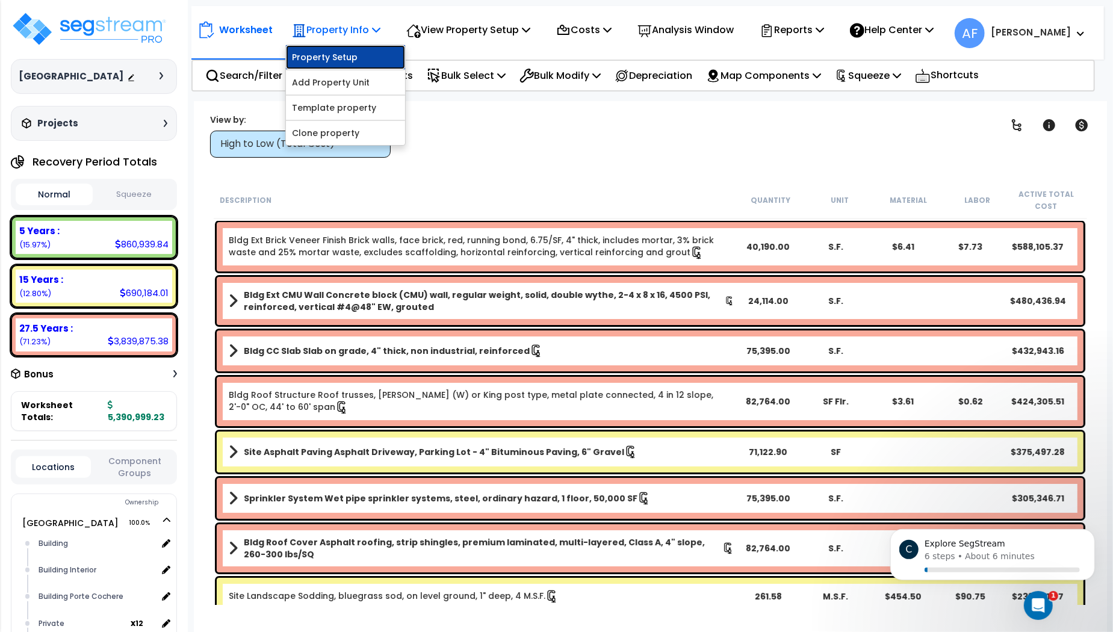
click at [351, 55] on link "Property Setup" at bounding box center [345, 57] width 119 height 24
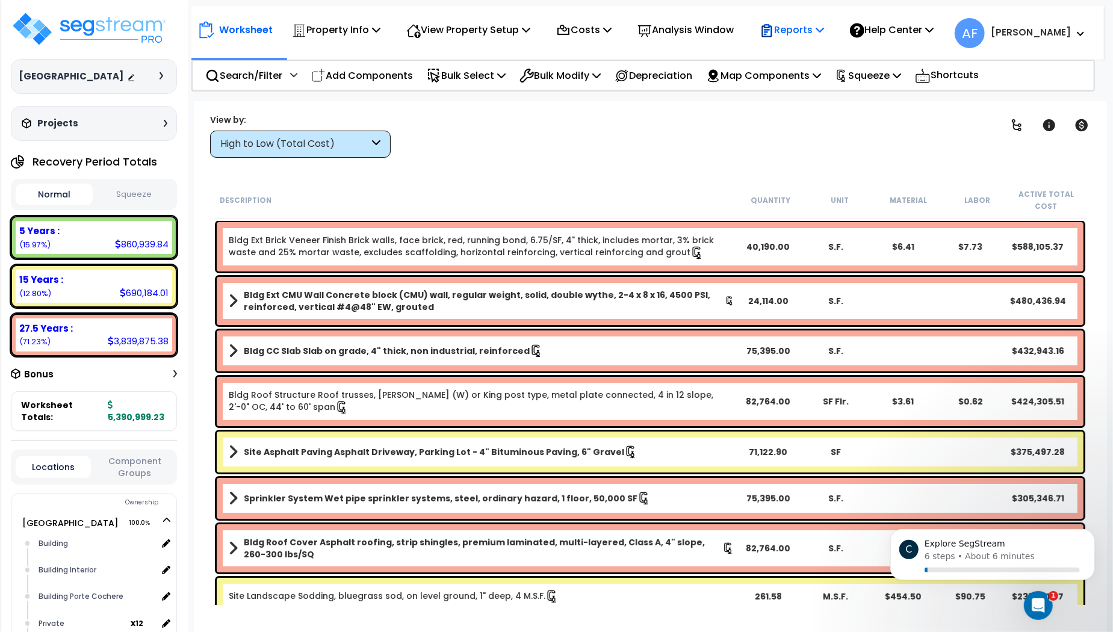
click at [824, 29] on icon at bounding box center [819, 30] width 8 height 10
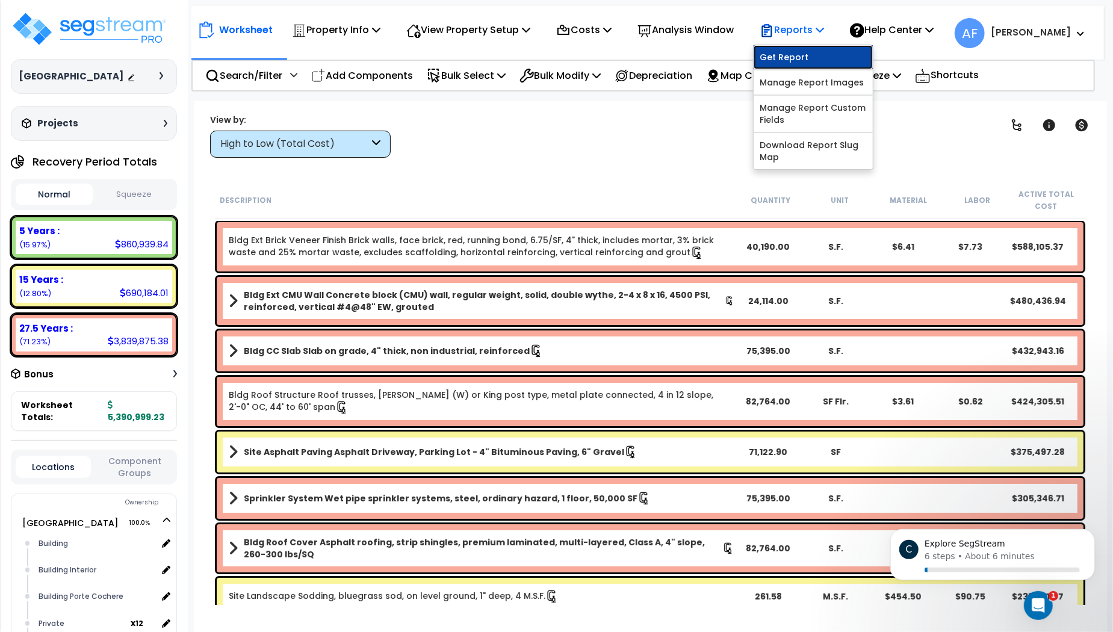
click at [800, 56] on link "Get Report" at bounding box center [812, 57] width 119 height 24
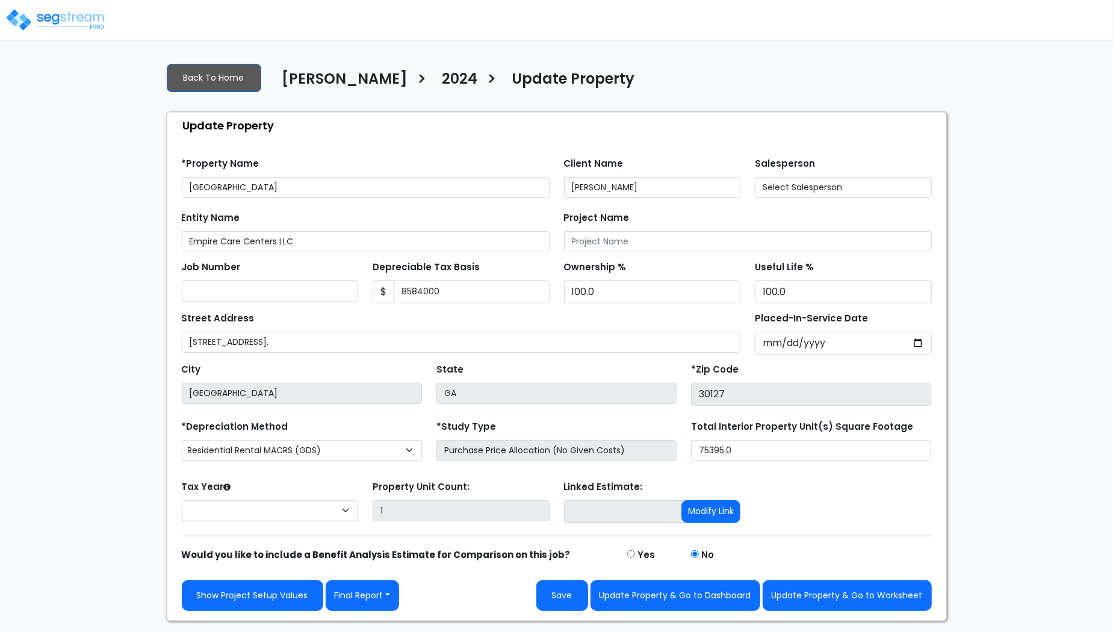
type input "8,584,000"
select select "2024"
type input "8,584,000"
select select "2024"
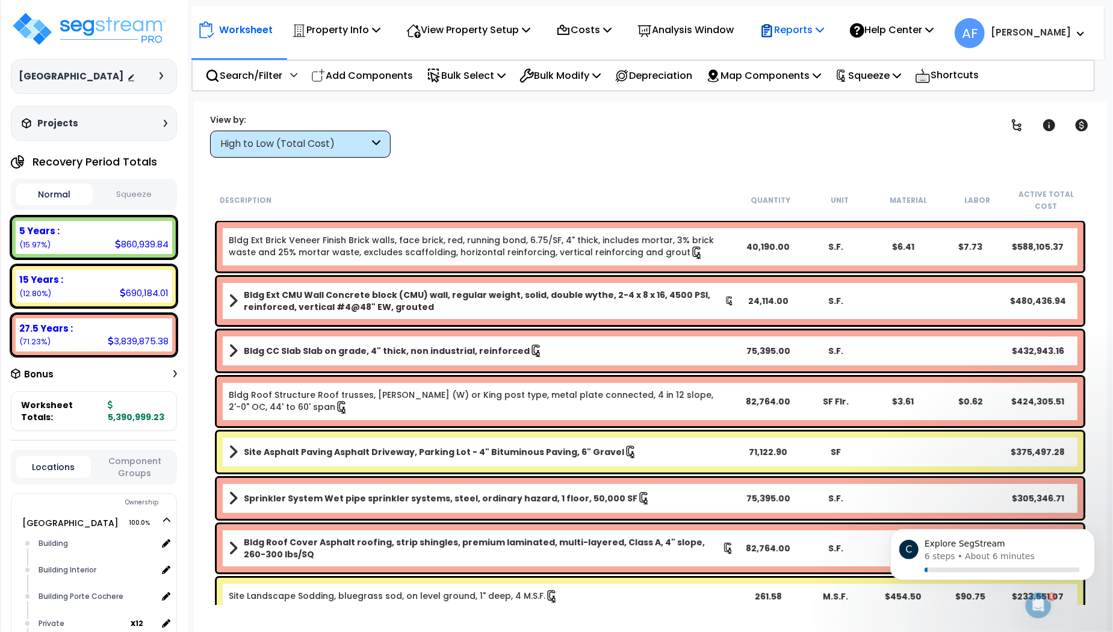
click at [817, 31] on p "Reports" at bounding box center [791, 30] width 64 height 16
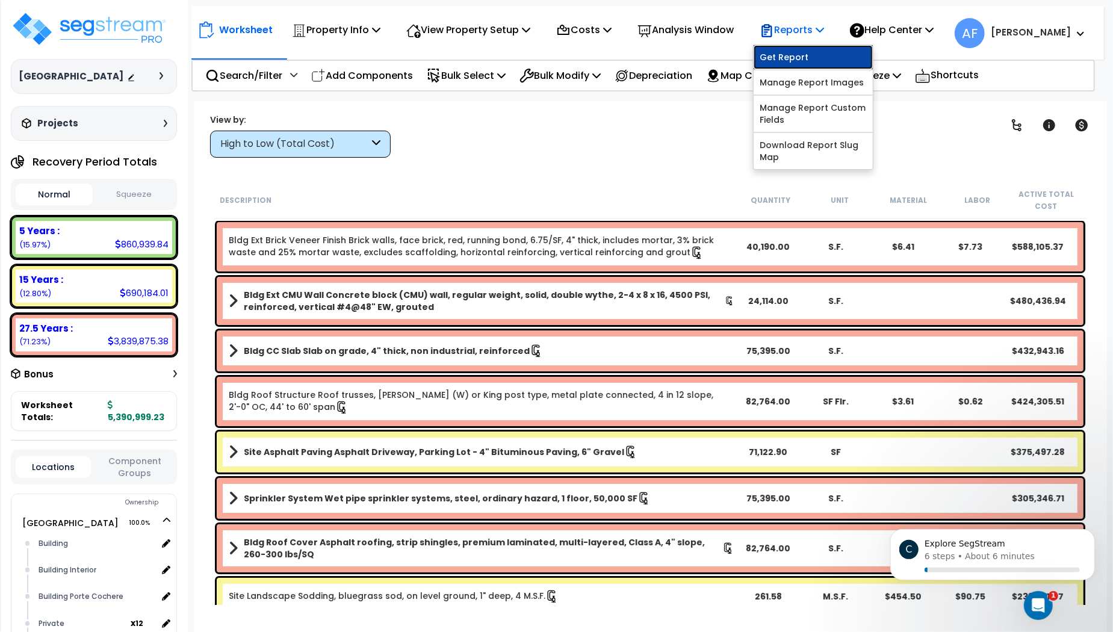
click at [805, 54] on link "Get Report" at bounding box center [812, 57] width 119 height 24
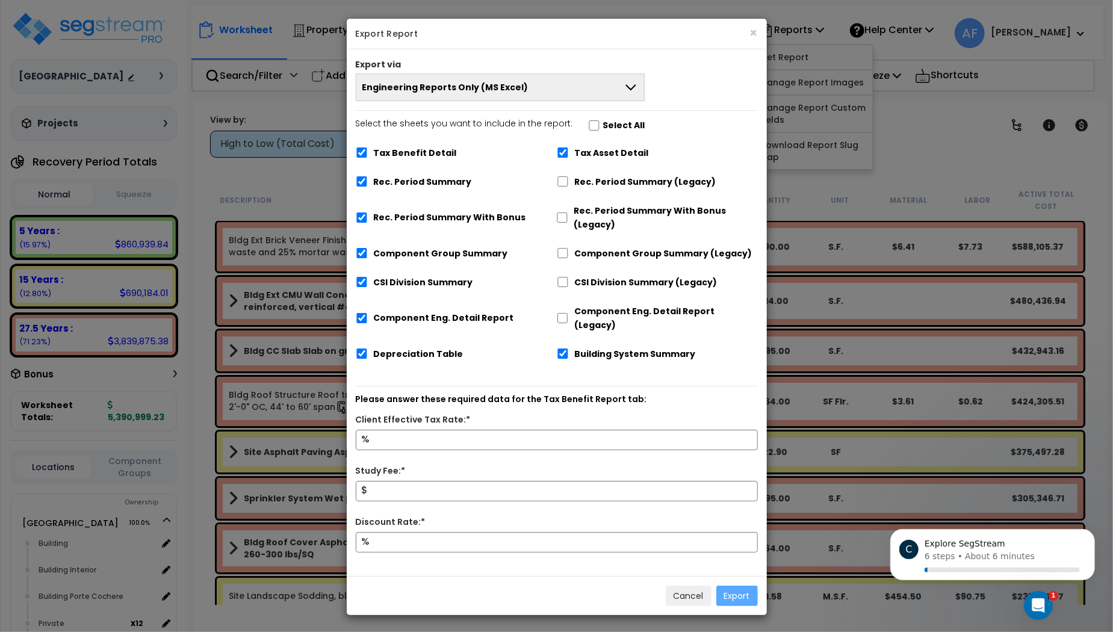
click at [459, 93] on span "Engineering Reports Only (MS Excel)" at bounding box center [445, 87] width 166 height 12
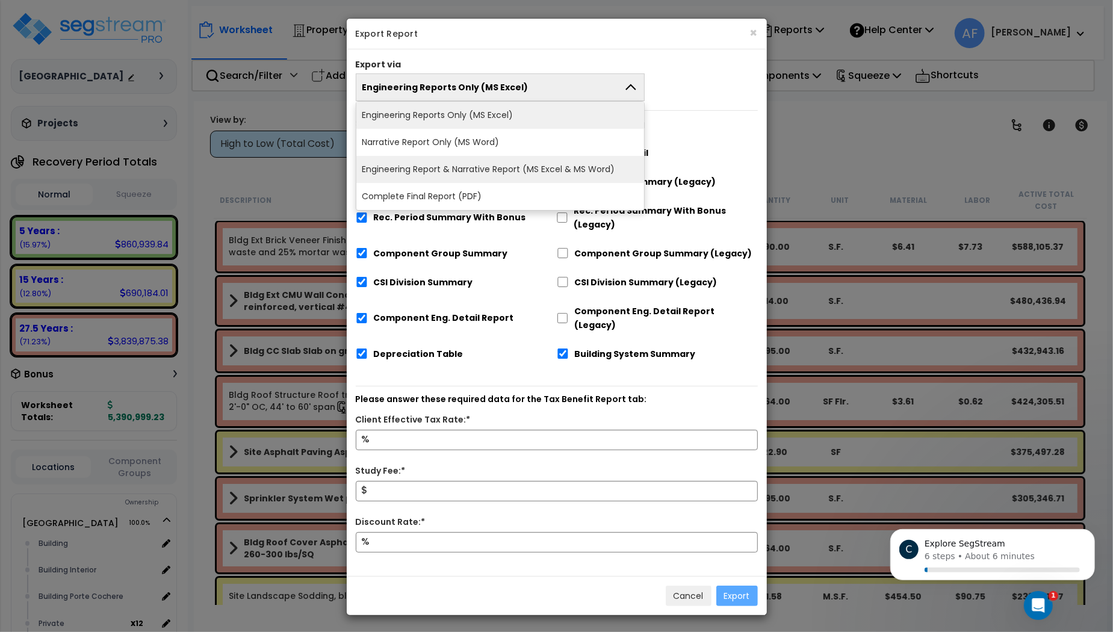
click at [489, 170] on li "Engineering Report & Narrative Report (MS Excel & MS Word)" at bounding box center [500, 169] width 288 height 27
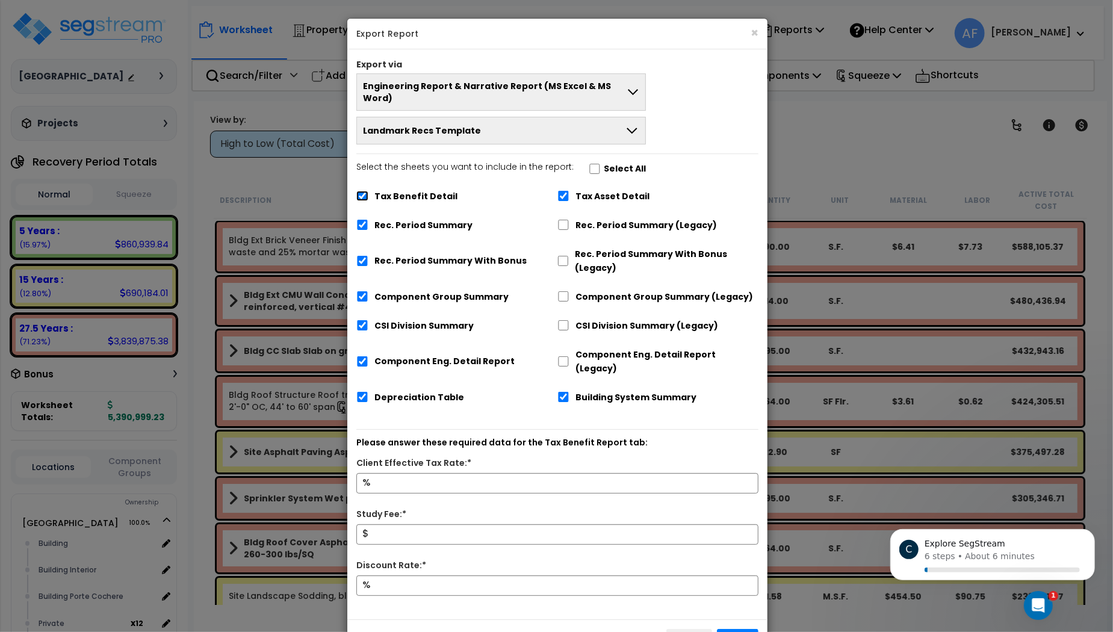
click at [359, 191] on input "Tax Benefit Detail" at bounding box center [362, 196] width 12 height 10
checkbox input "false"
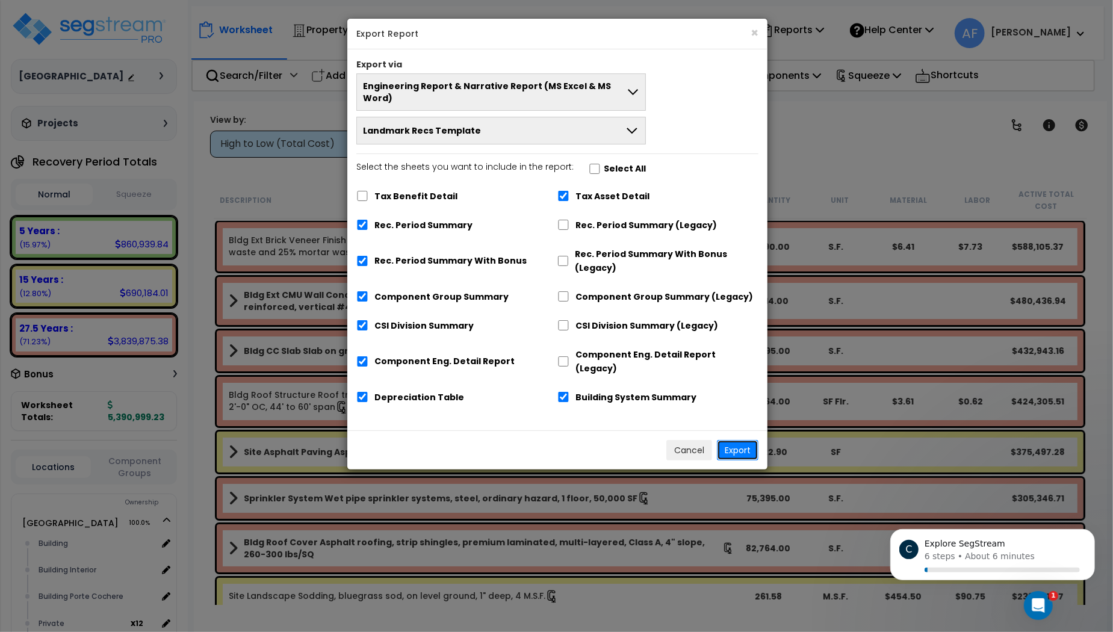
click at [741, 440] on button "Export" at bounding box center [738, 450] width 42 height 20
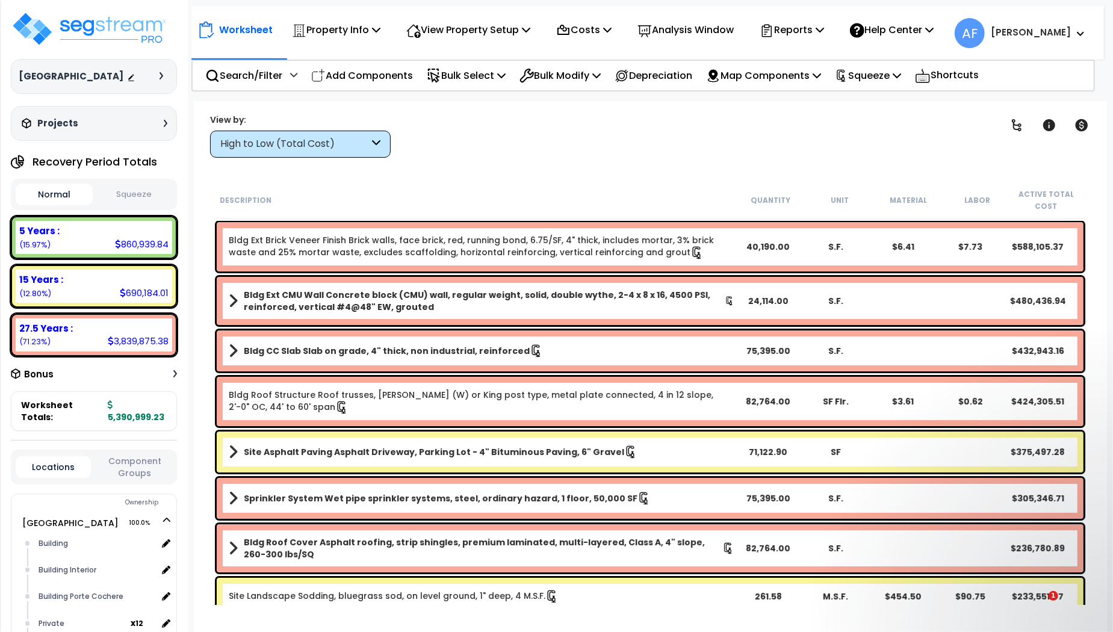
click at [549, 152] on div "Clear Filters" at bounding box center [692, 135] width 573 height 45
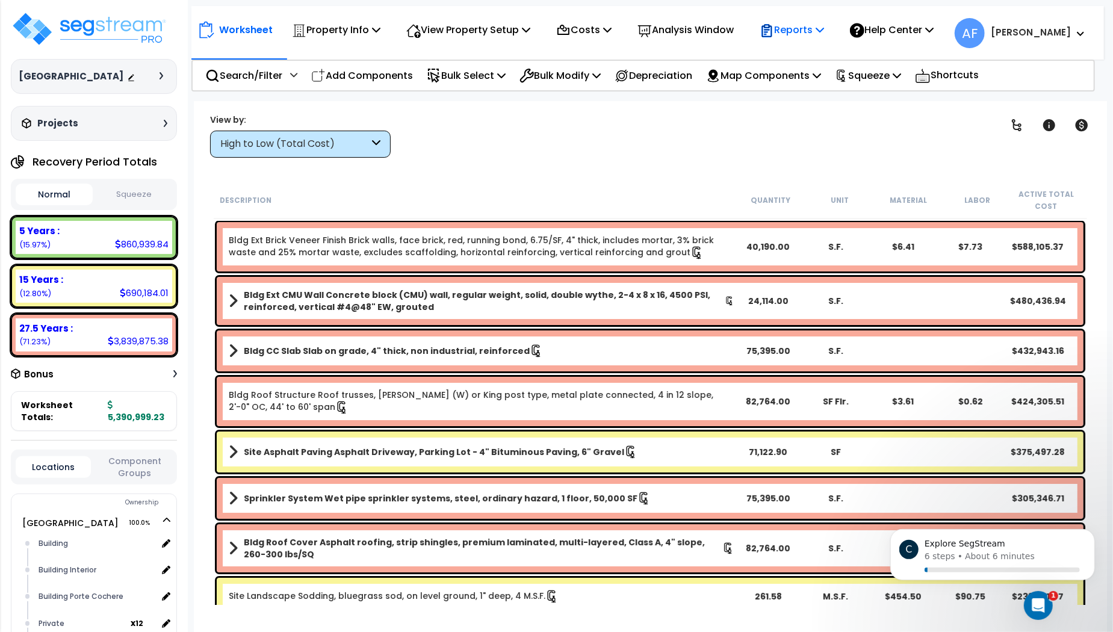
click at [824, 37] on p "Reports" at bounding box center [791, 30] width 64 height 16
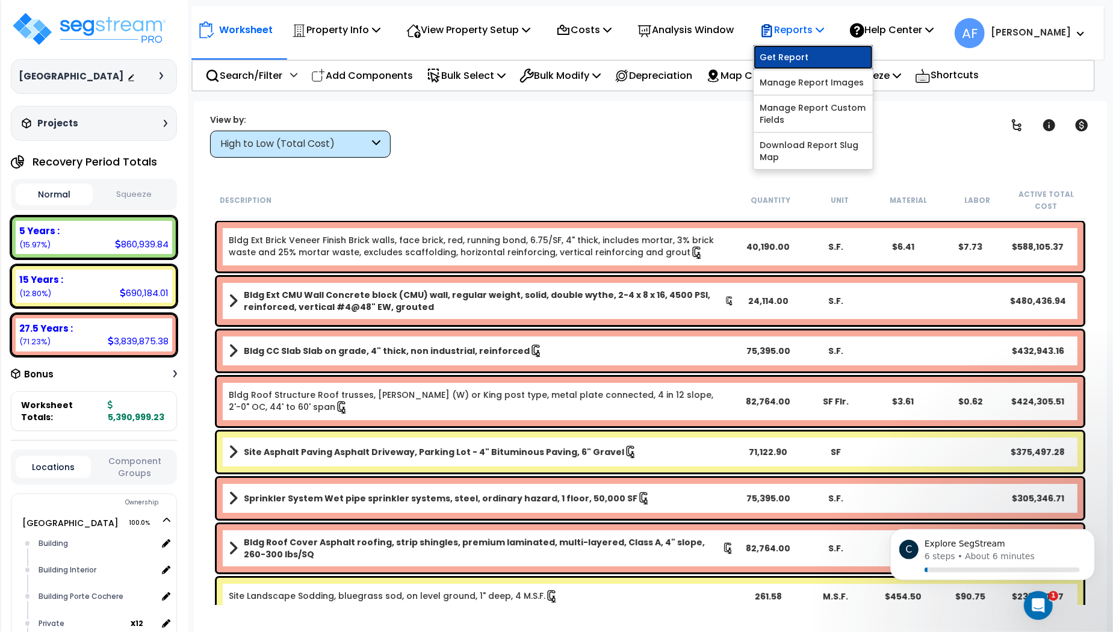
click at [799, 60] on link "Get Report" at bounding box center [812, 57] width 119 height 24
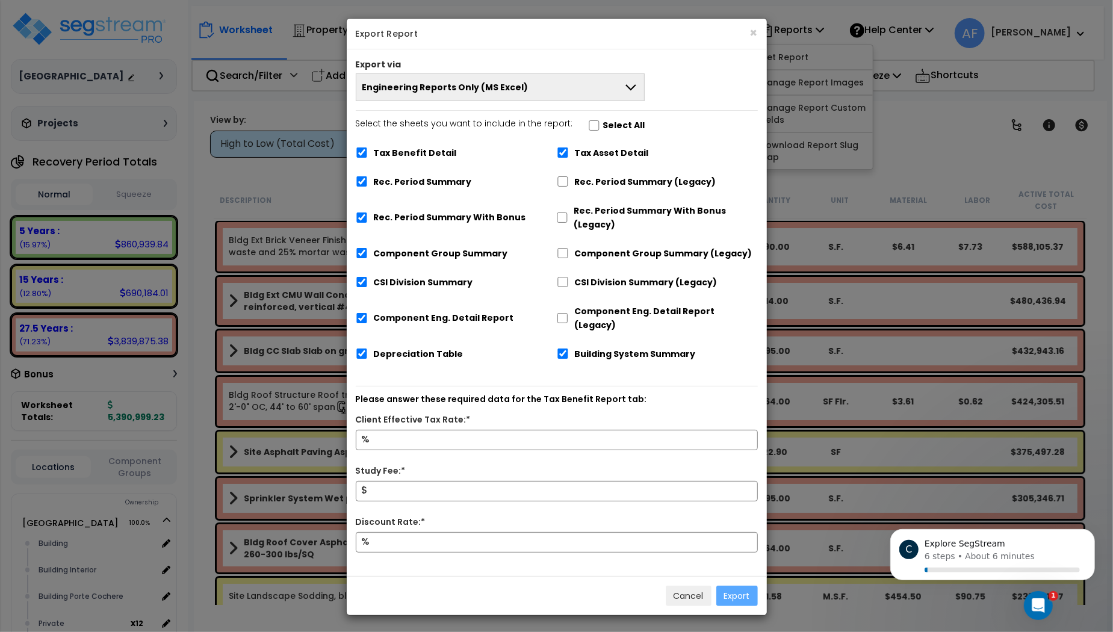
click at [442, 94] on button "Engineering Reports Only (MS Excel)" at bounding box center [500, 87] width 289 height 28
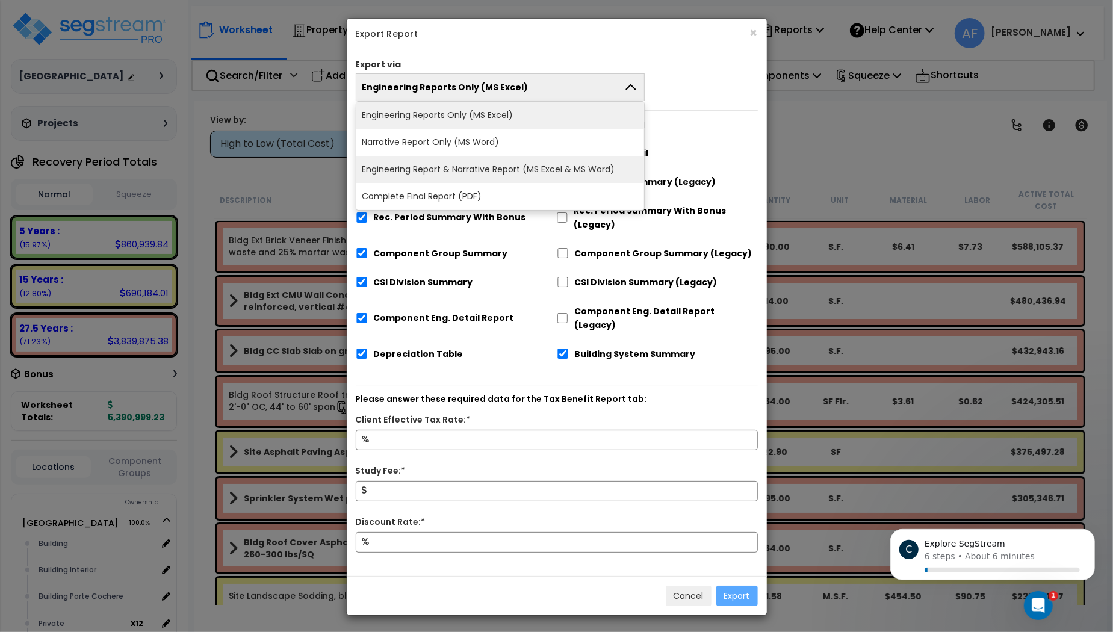
click at [468, 167] on li "Engineering Report & Narrative Report (MS Excel & MS Word)" at bounding box center [500, 169] width 288 height 27
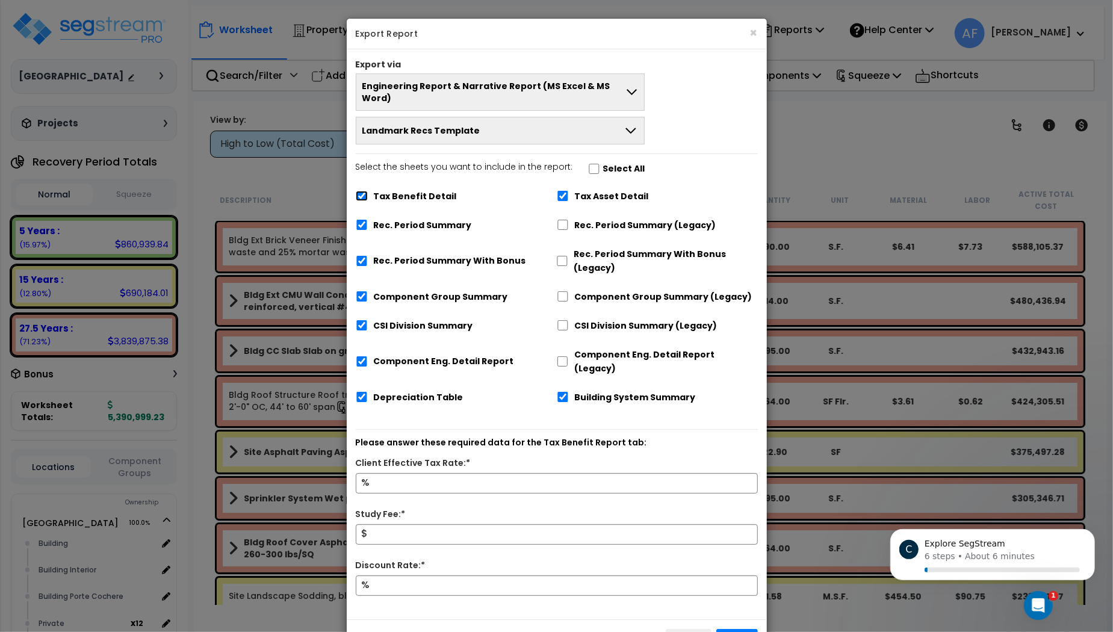
click at [360, 191] on input "Tax Benefit Detail" at bounding box center [362, 196] width 12 height 10
checkbox input "false"
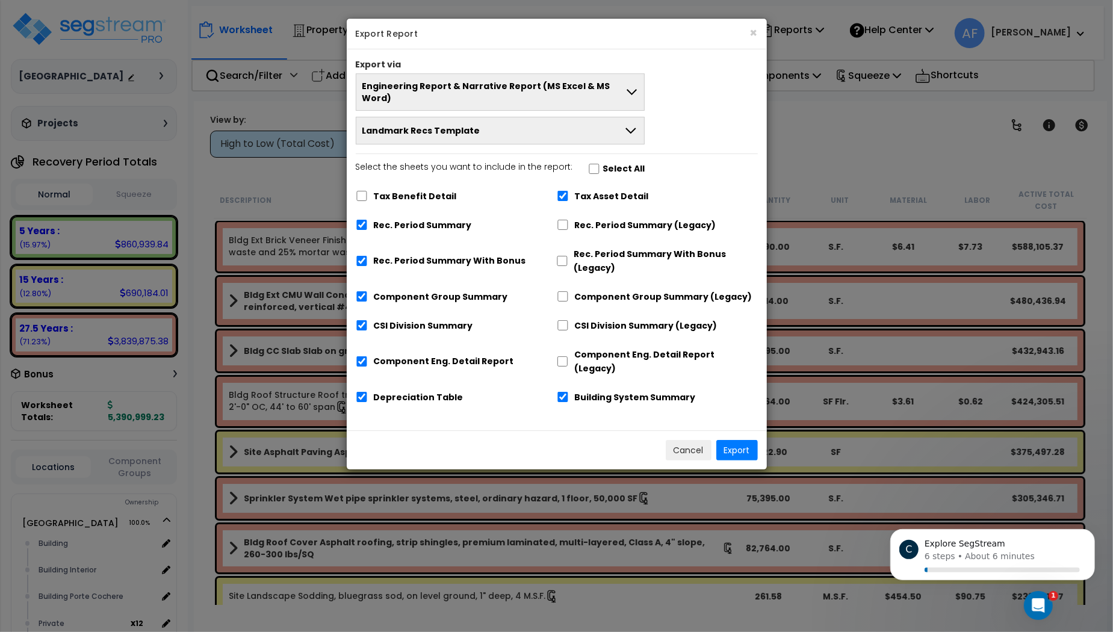
click at [759, 430] on div "Cancel Export" at bounding box center [557, 449] width 420 height 39
click at [743, 440] on button "Export" at bounding box center [737, 450] width 42 height 20
